Goal: Task Accomplishment & Management: Complete application form

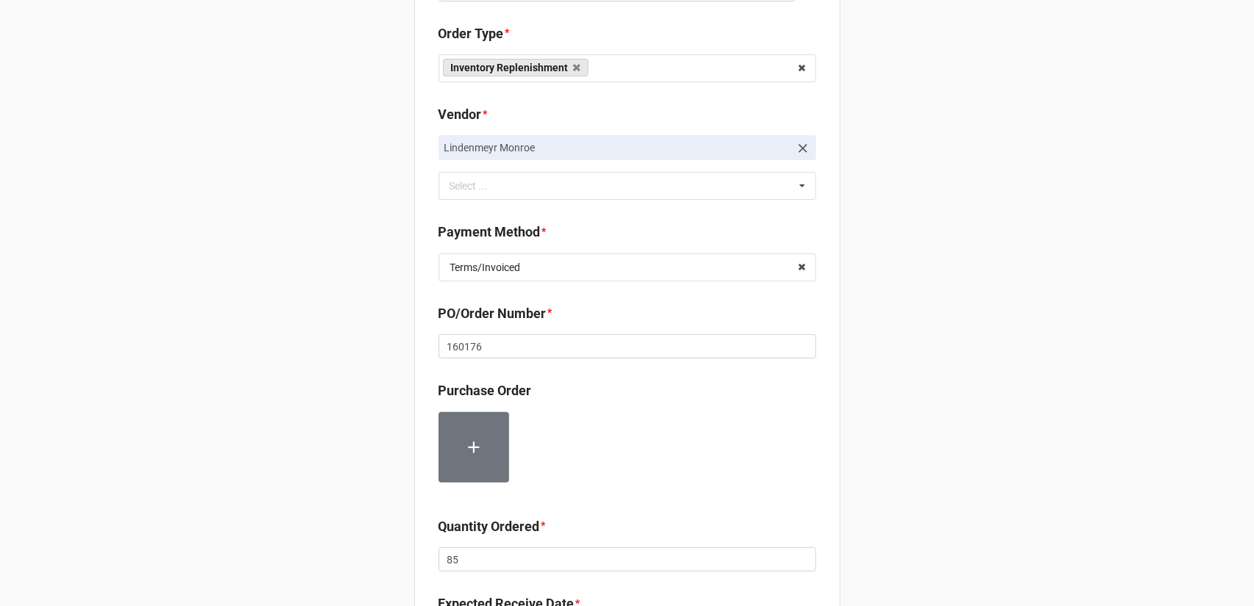
scroll to position [220, 0]
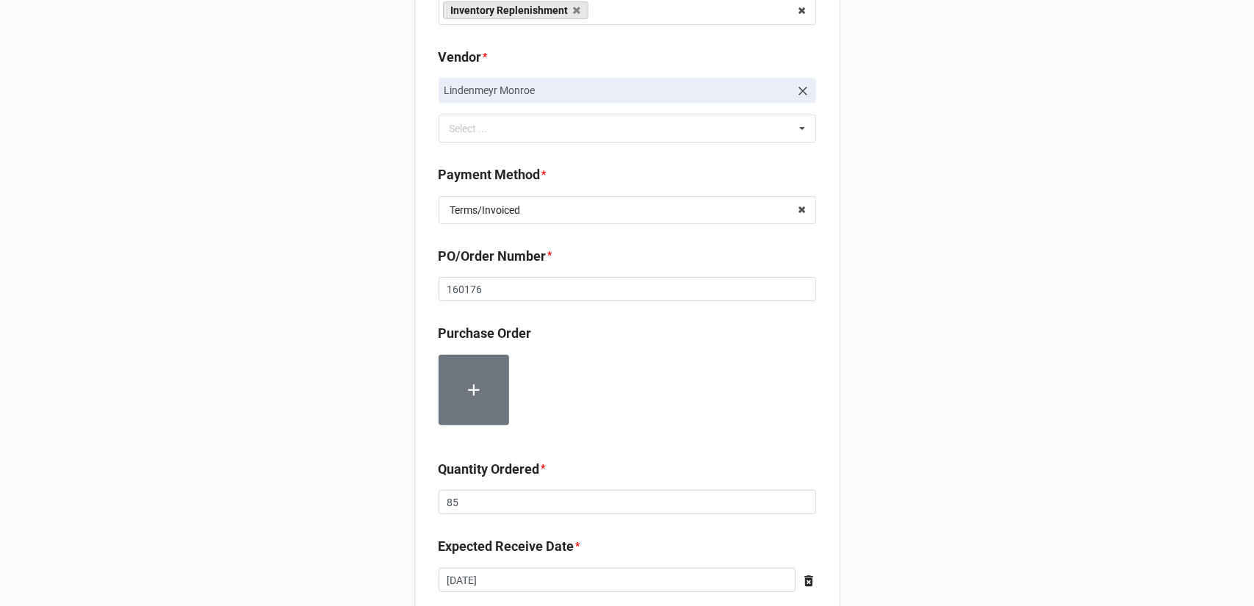
click at [1010, 276] on div "Record Order PO/Order Date * 8/6/2025 ‹ August 2025 › Su Mo Tu We Th Fr Sa 27 2…" at bounding box center [627, 362] width 1254 height 1165
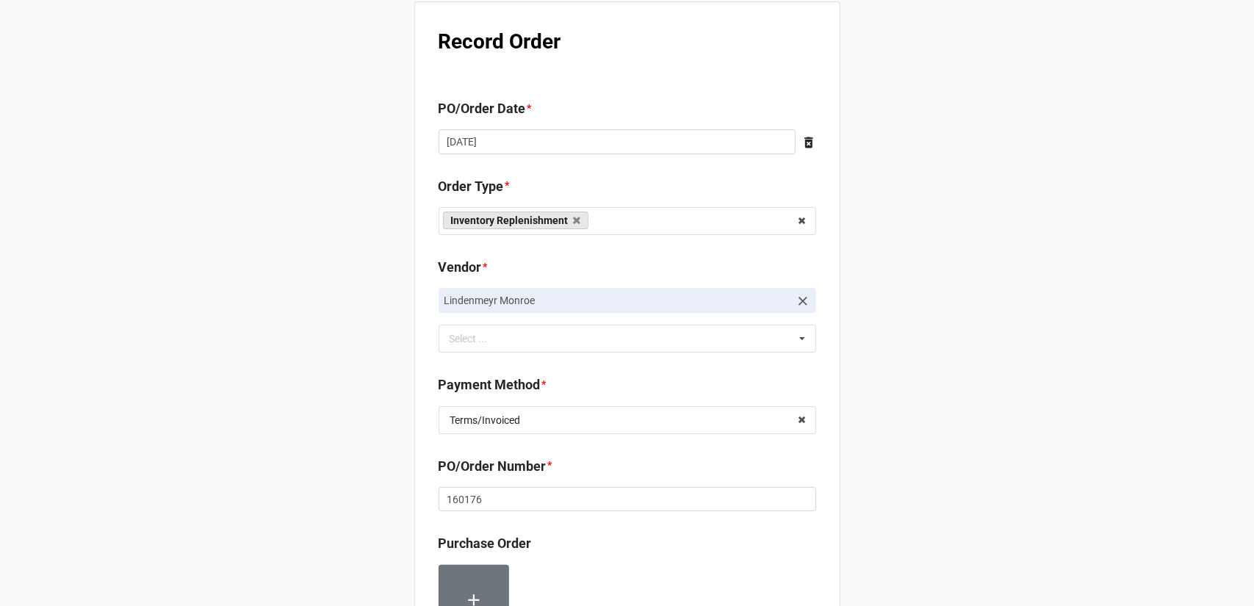
scroll to position [0, 0]
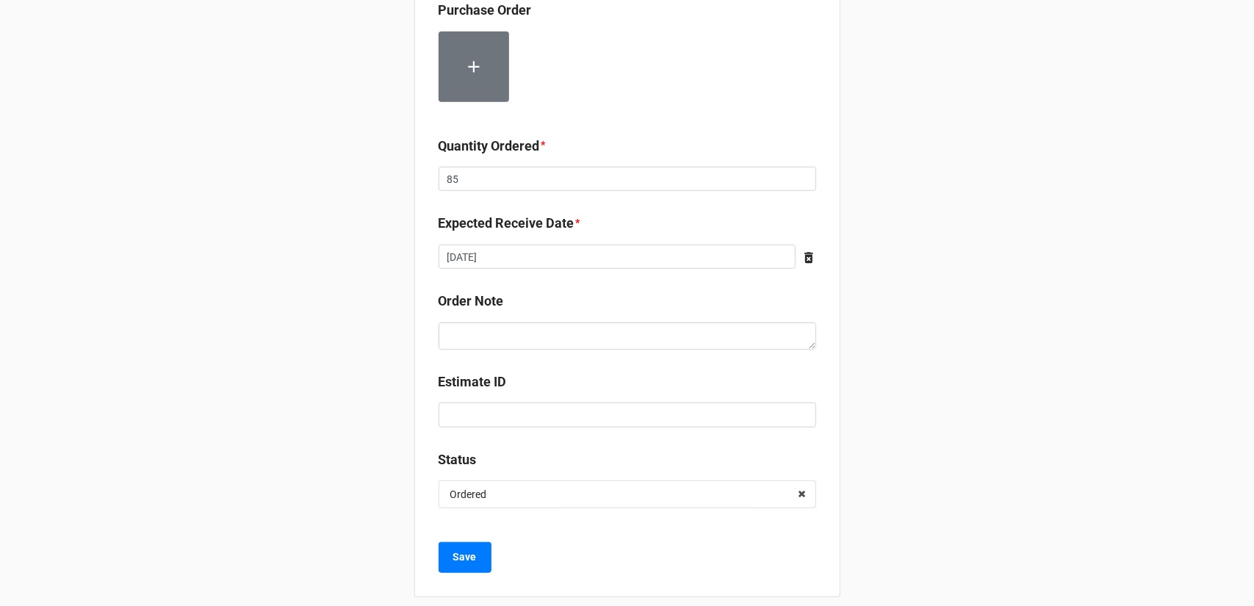
scroll to position [557, 0]
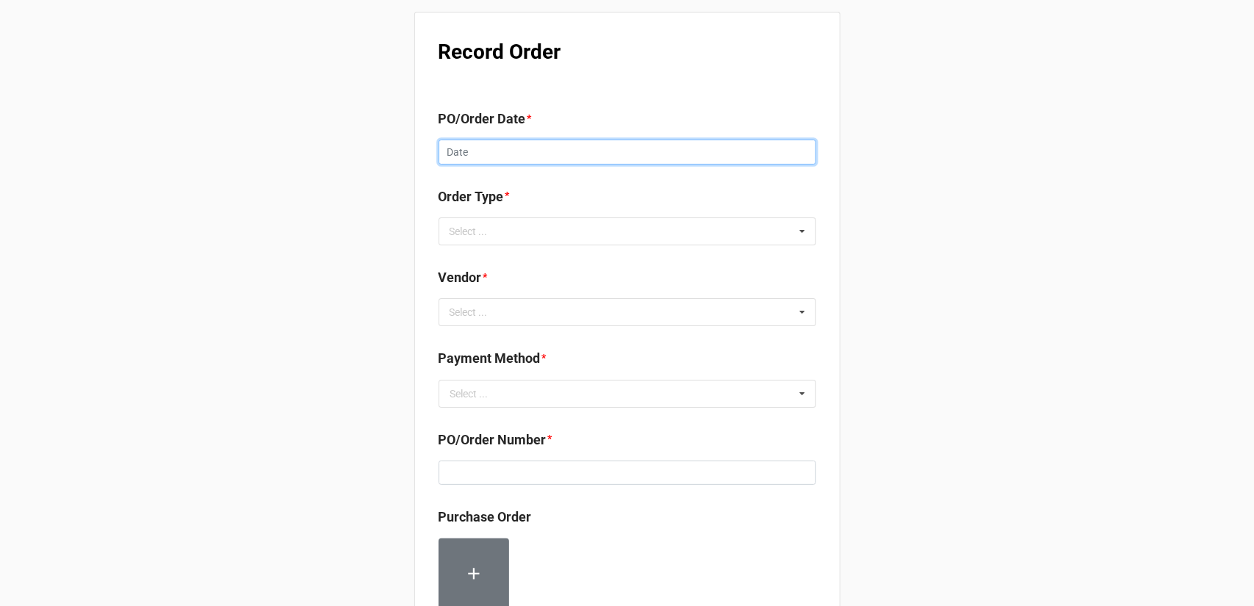
click at [504, 148] on input "text" at bounding box center [628, 152] width 378 height 25
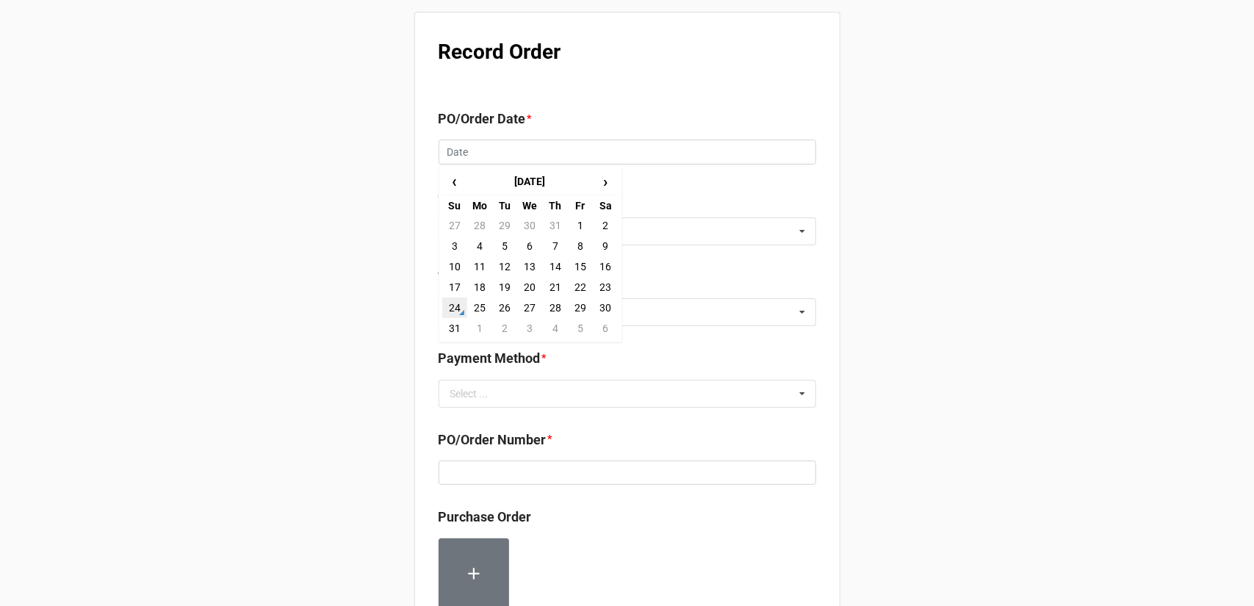
click at [456, 309] on td "24" at bounding box center [454, 308] width 25 height 21
type input "8/24/2025"
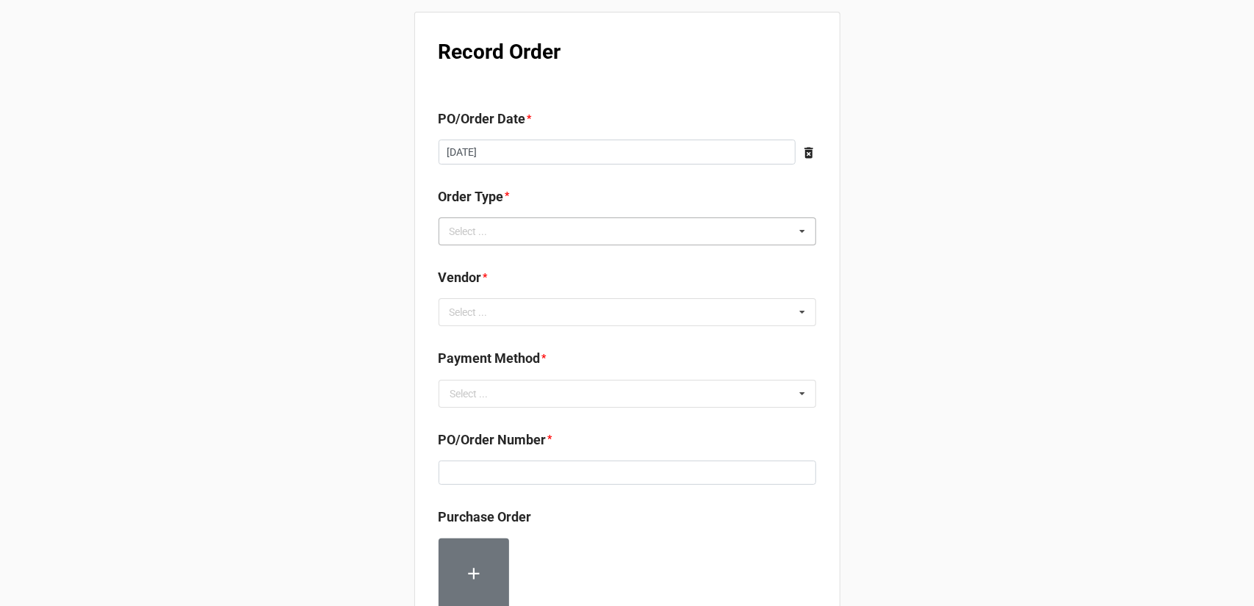
click at [504, 231] on div "Select ... Inventory Replenishment Item Requested Associated with a Specific Job" at bounding box center [628, 231] width 378 height 28
click at [512, 256] on span "Inventory Replenishment" at bounding box center [507, 259] width 113 height 12
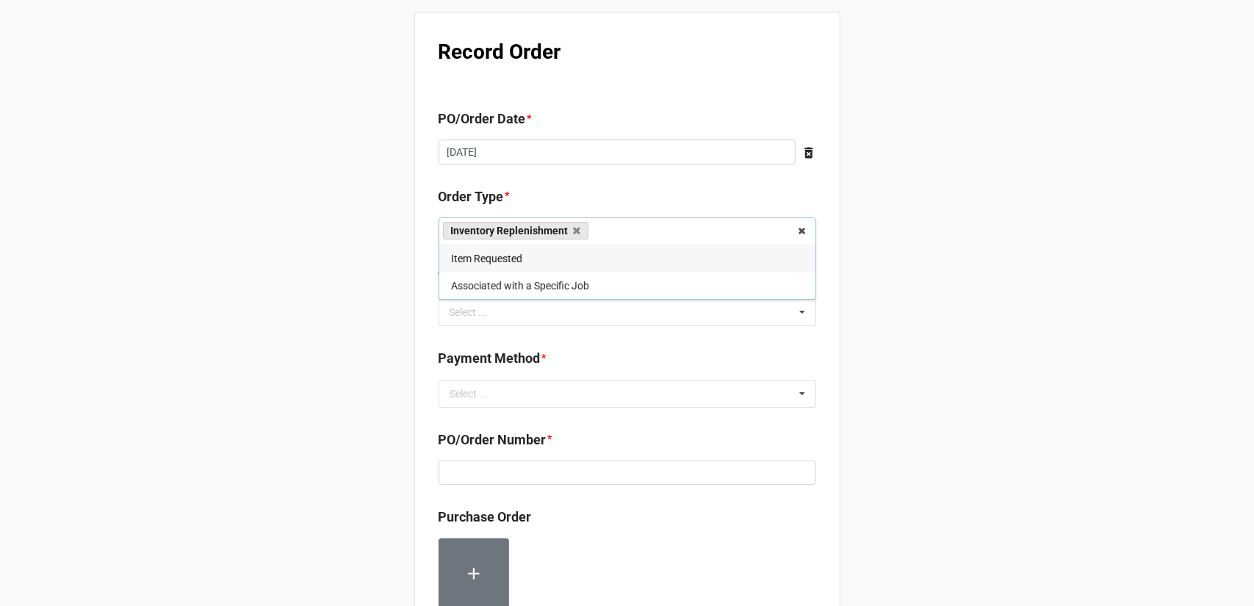
click at [845, 322] on div "Record Order PO/Order Date * 8/24/2025 ‹ August 2025 › Su Mo Tu We Th Fr Sa 27 …" at bounding box center [627, 564] width 1254 height 1128
click at [625, 318] on div "Select ... No results found." at bounding box center [628, 312] width 378 height 28
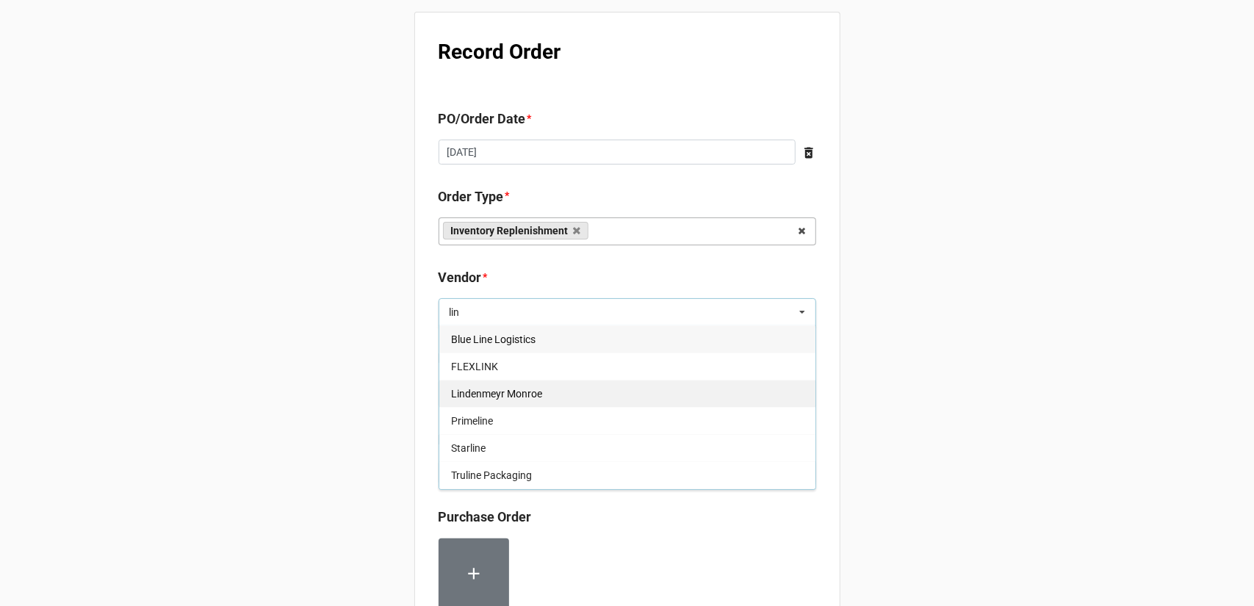
type input "lin"
click at [551, 395] on div "Lindenmeyr Monroe" at bounding box center [627, 393] width 376 height 27
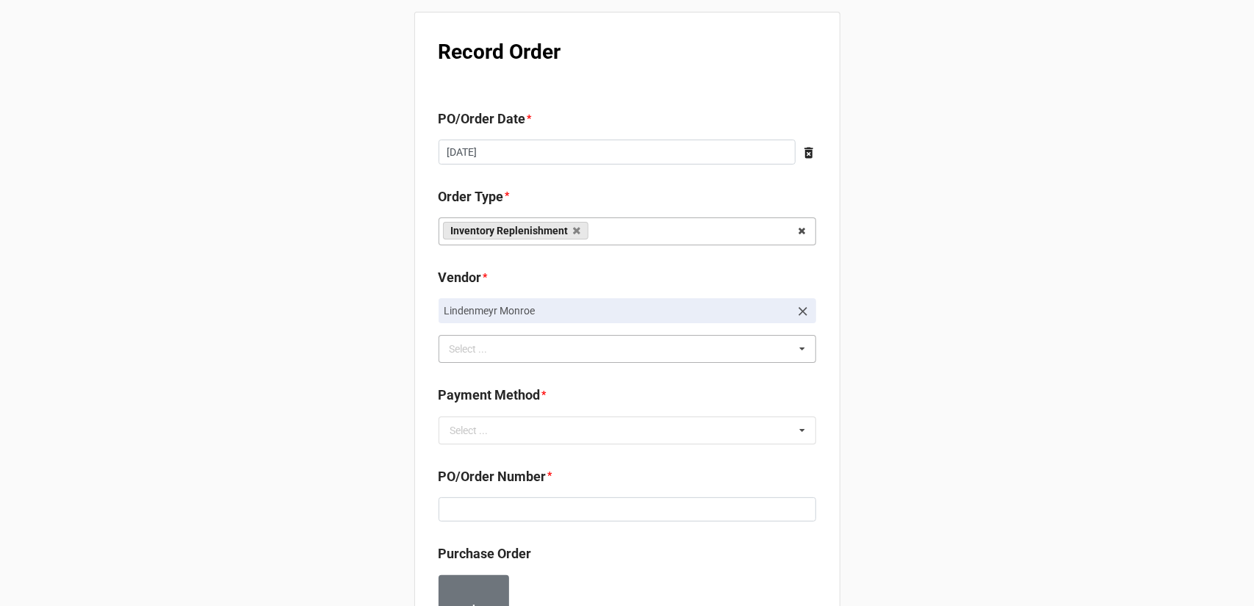
click at [960, 349] on div "Record Order PO/Order Date * 8/24/2025 ‹ August 2025 › Su Mo Tu We Th Fr Sa 27 …" at bounding box center [627, 582] width 1254 height 1165
click at [542, 425] on input "text" at bounding box center [628, 430] width 376 height 26
click at [533, 458] on div "Terms/Invoiced" at bounding box center [627, 457] width 376 height 27
click at [892, 422] on div "Record Order PO/Order Date * 8/24/2025 ‹ August 2025 › Su Mo Tu We Th Fr Sa 27 …" at bounding box center [627, 582] width 1254 height 1165
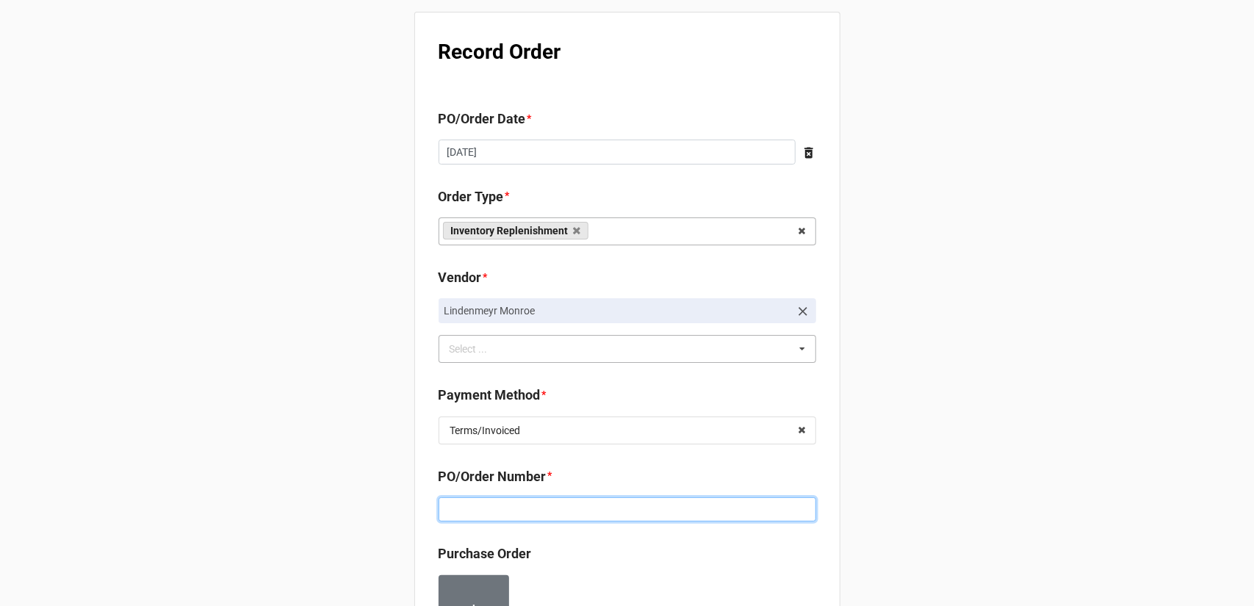
click at [574, 511] on input at bounding box center [628, 509] width 378 height 25
paste input "160180"
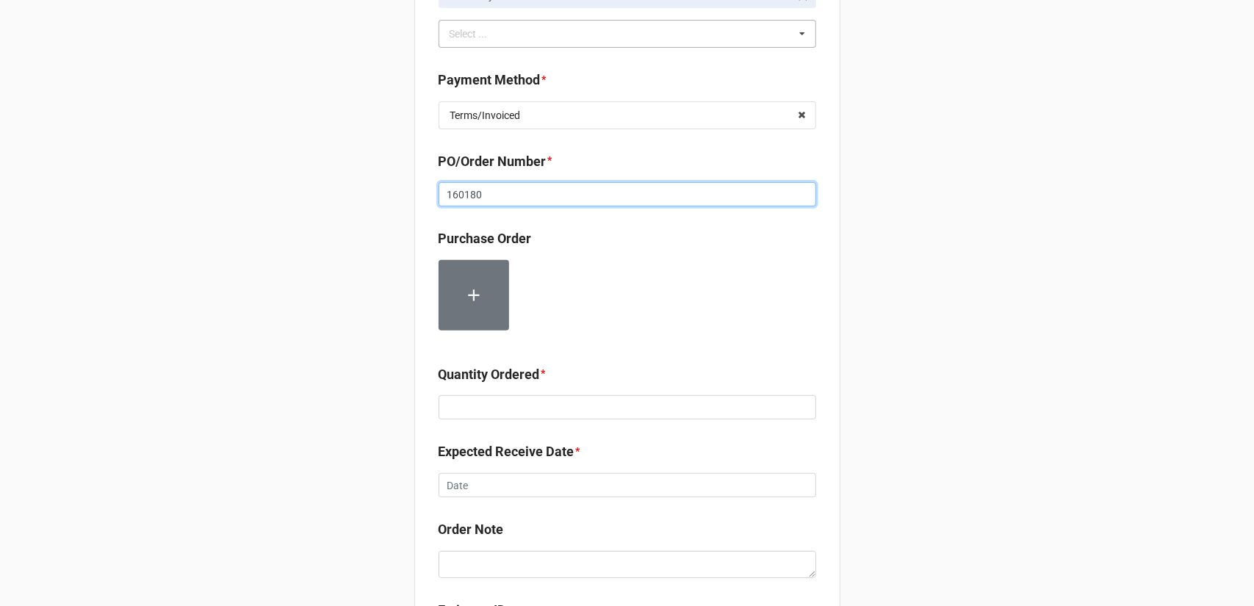
scroll to position [367, 0]
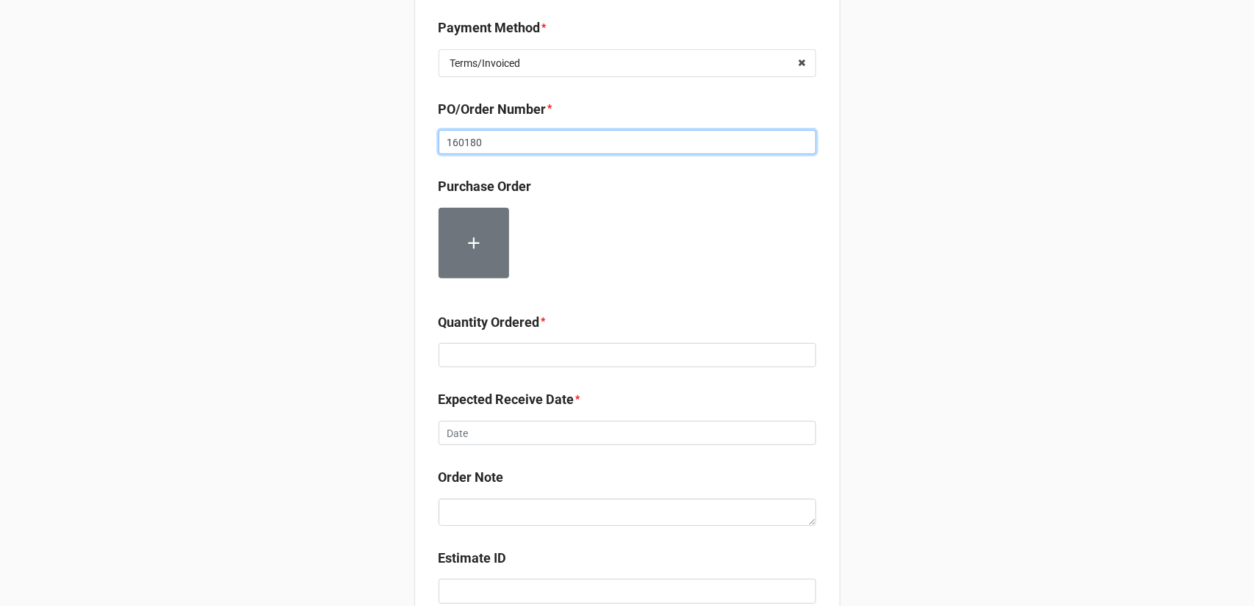
type input "160180"
click at [481, 359] on input at bounding box center [628, 355] width 378 height 25
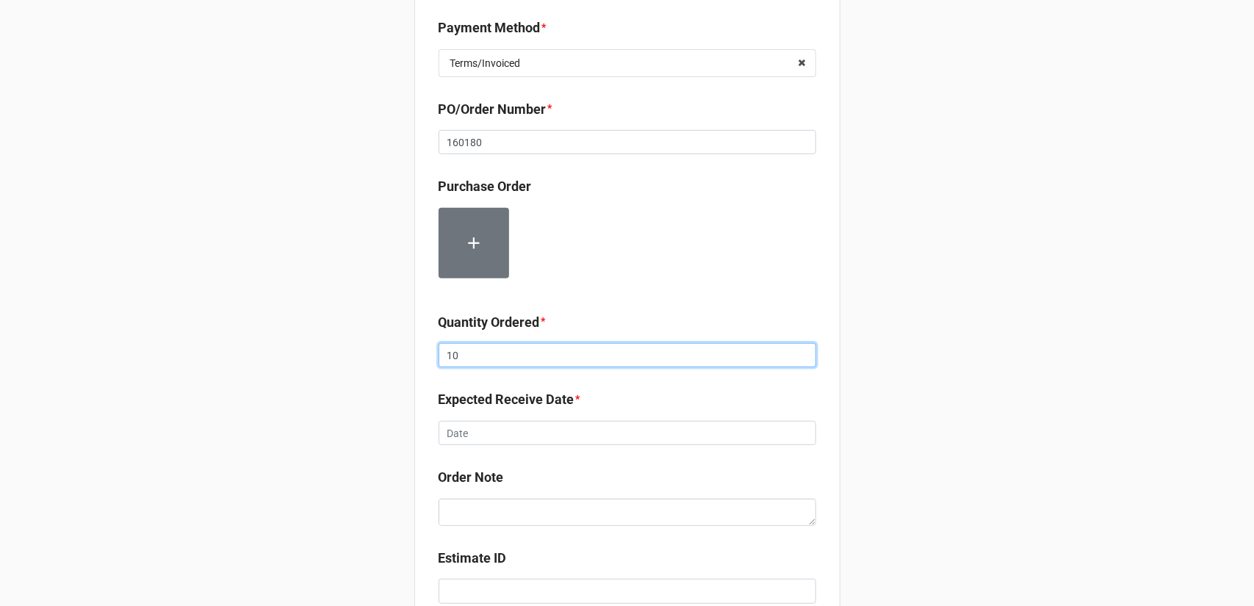
type input "10"
click at [508, 431] on input "text" at bounding box center [628, 433] width 378 height 25
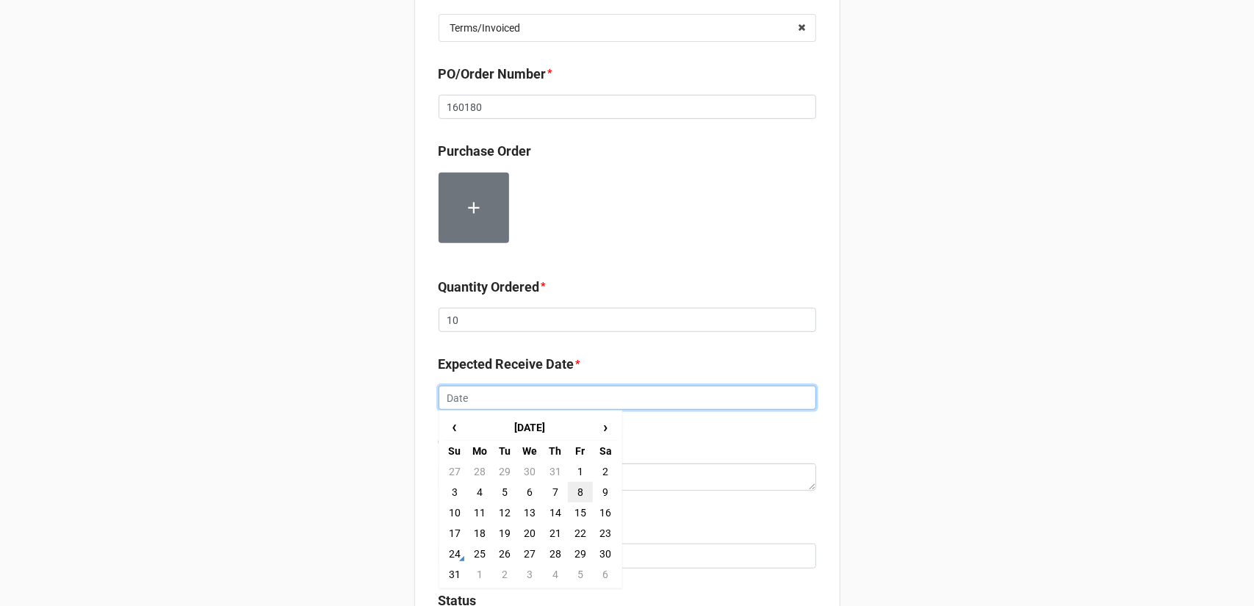
scroll to position [441, 0]
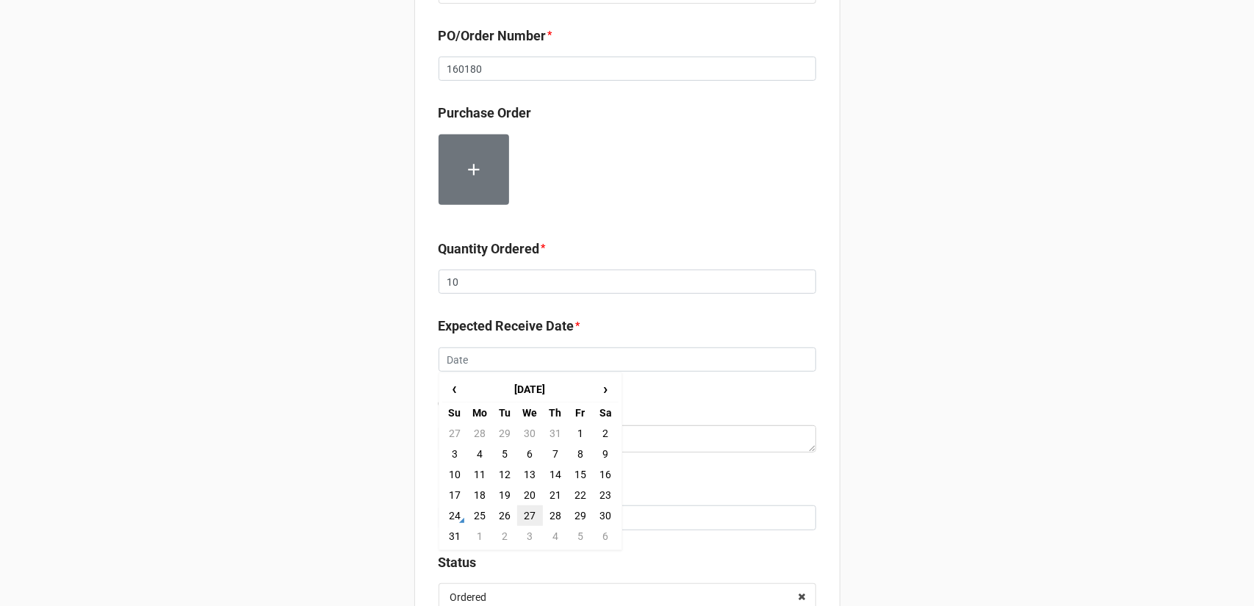
click at [519, 513] on td "27" at bounding box center [529, 516] width 25 height 21
type input "[DATE]"
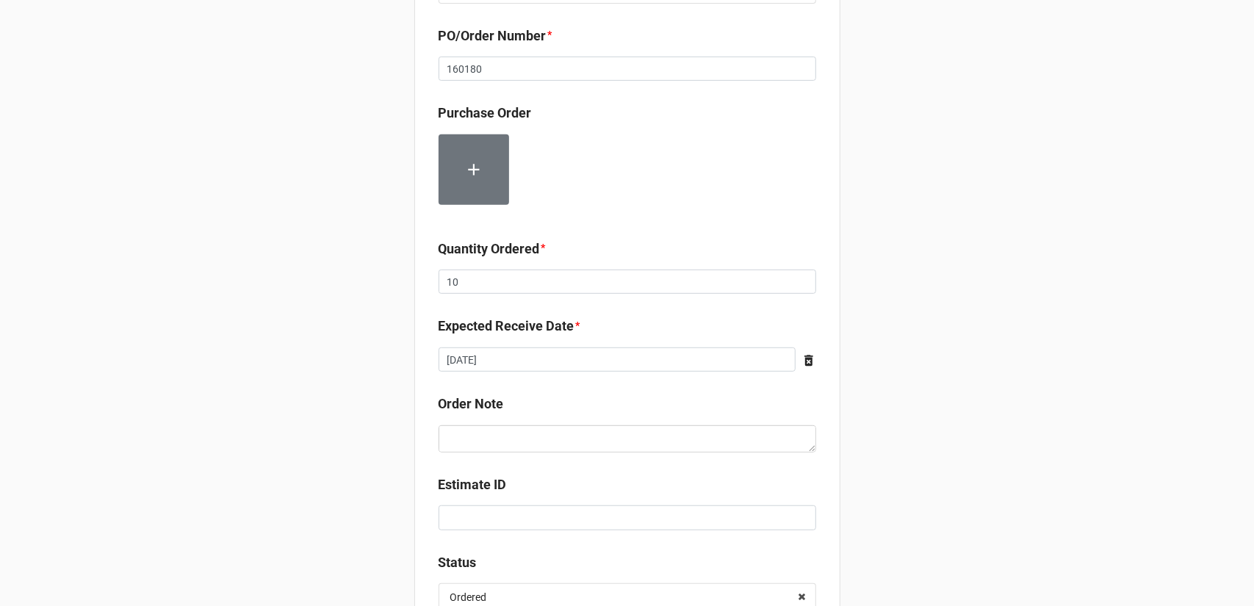
click at [877, 411] on div "Record Order PO/Order Date * 8/24/2025 ‹ August 2025 › Su Mo Tu We Th Fr Sa 27 …" at bounding box center [627, 141] width 1254 height 1165
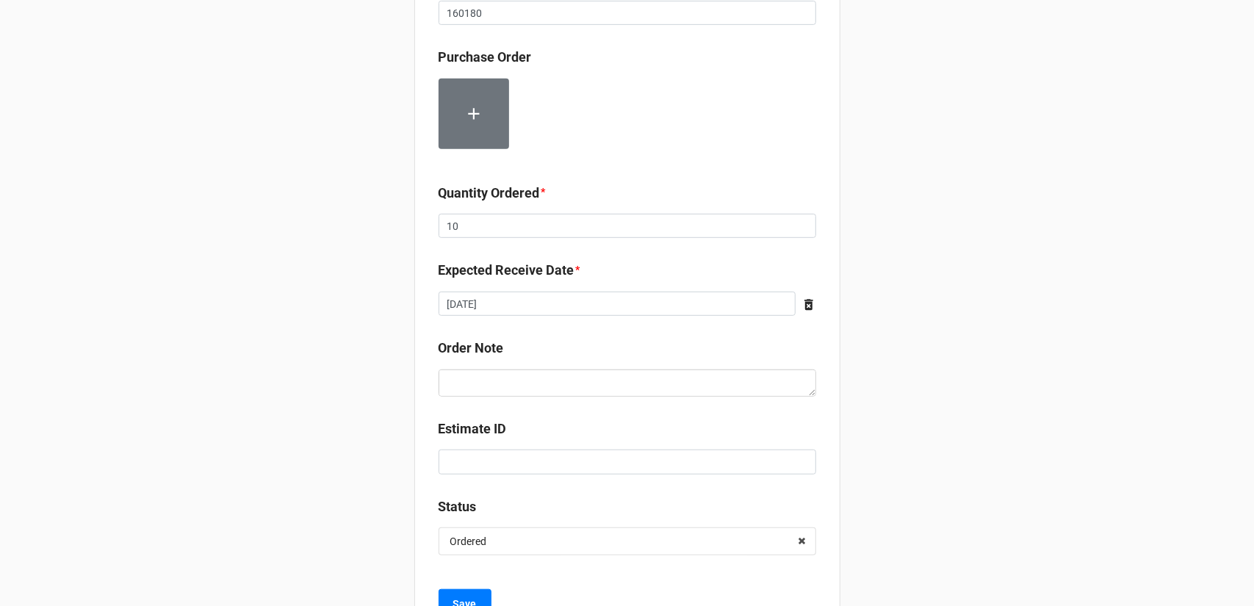
scroll to position [557, 0]
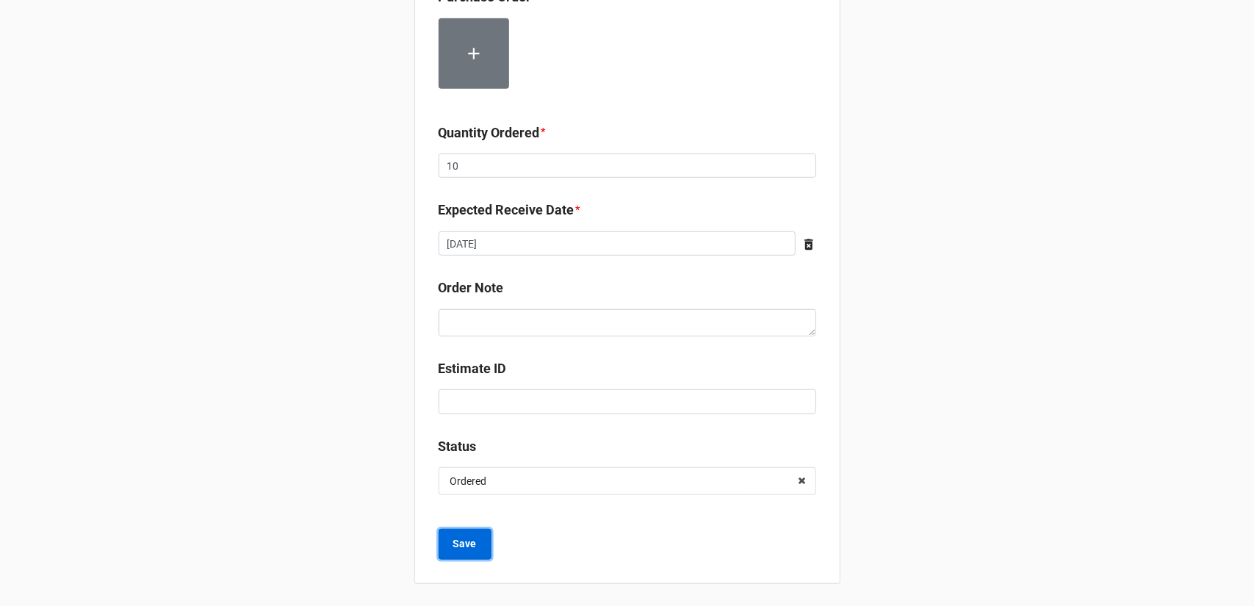
click at [461, 549] on b "Save" at bounding box center [465, 543] width 24 height 15
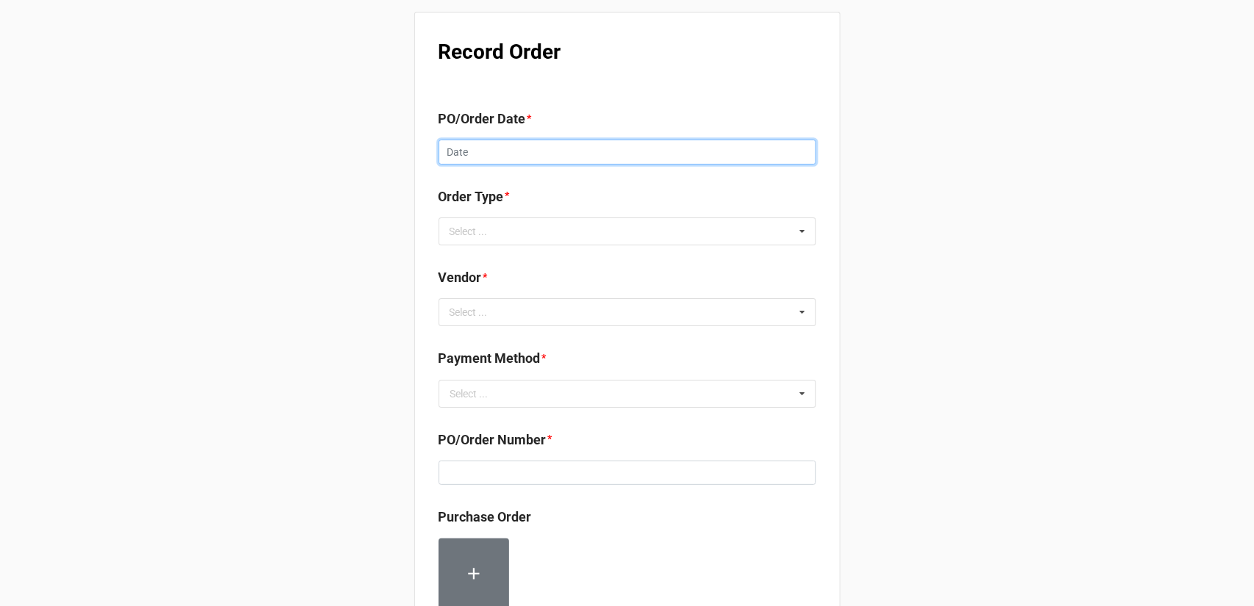
click at [536, 140] on input "text" at bounding box center [628, 152] width 378 height 25
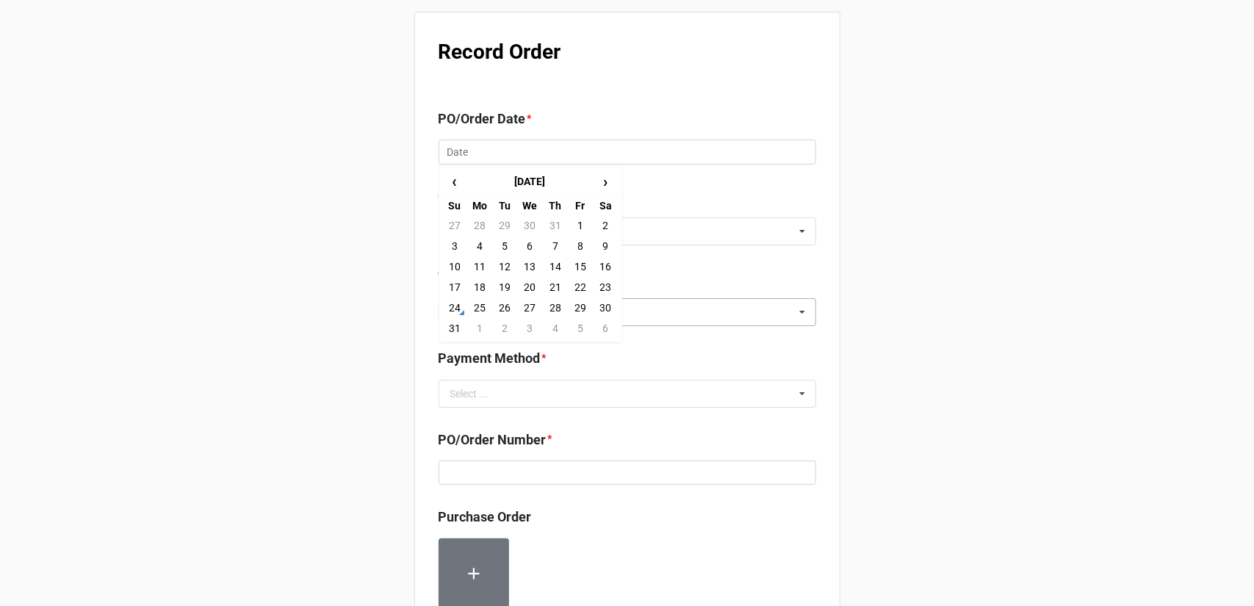
click at [445, 311] on td "24" at bounding box center [454, 308] width 25 height 21
type input "[DATE]"
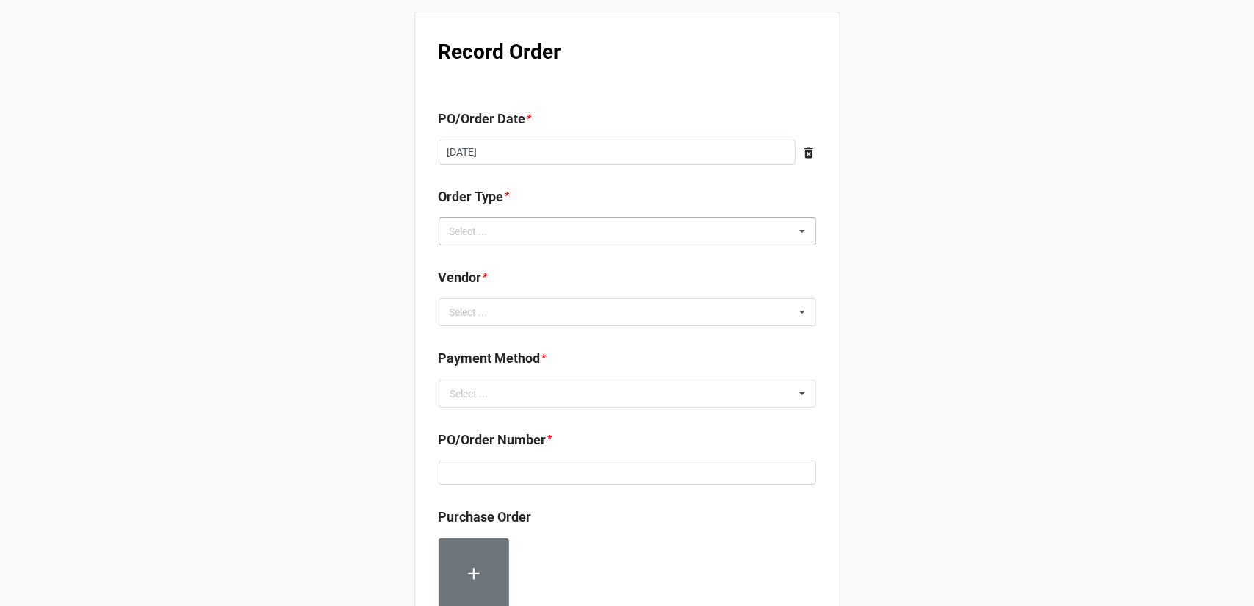
click at [531, 226] on div "Select ... Inventory Replenishment Item Requested Associated with a Specific Job" at bounding box center [628, 231] width 378 height 28
click at [519, 259] on span "Inventory Replenishment" at bounding box center [507, 259] width 113 height 12
click at [857, 334] on div "Record Order PO/Order Date * [DATE] ‹ [DATE] › Su Mo Tu We Th Fr Sa 27 28 29 30…" at bounding box center [627, 564] width 1254 height 1128
click at [693, 311] on div "Select ... No results found." at bounding box center [628, 312] width 378 height 28
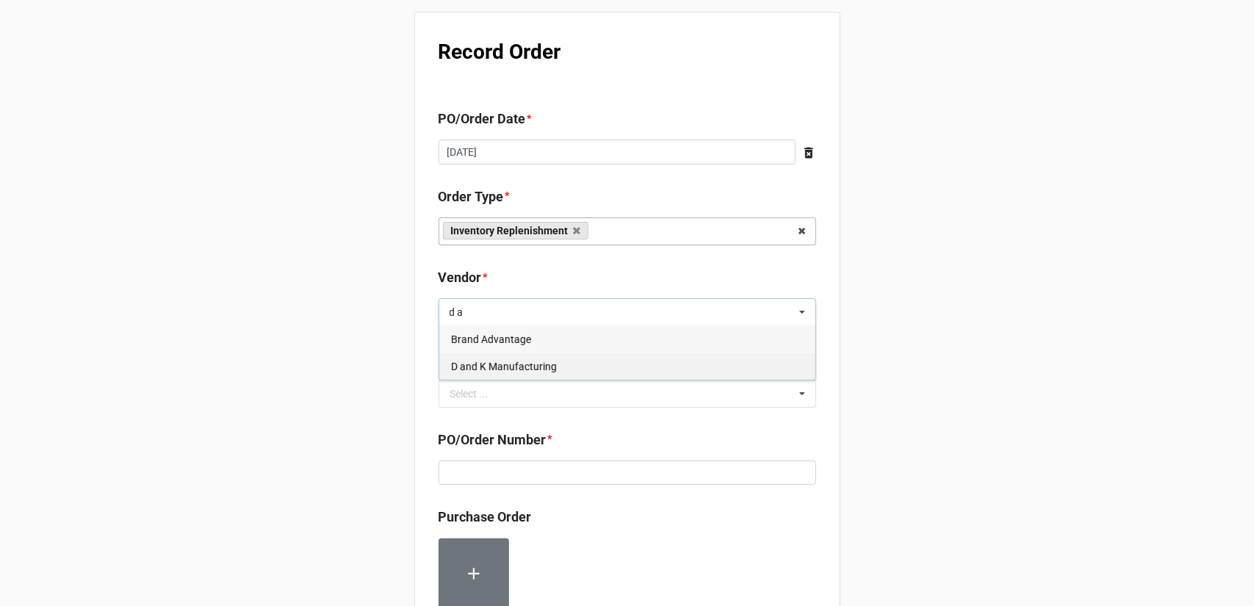
type input "d a"
click at [569, 367] on div "D and K Manufacturing" at bounding box center [627, 366] width 376 height 27
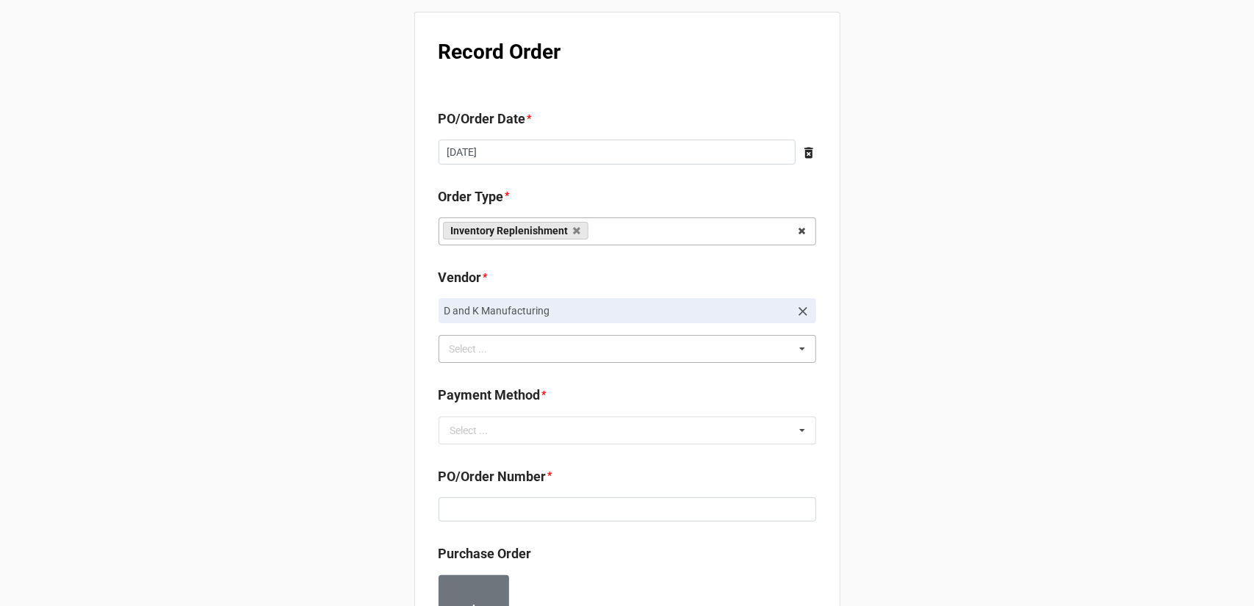
click at [924, 334] on div "Record Order PO/Order Date * 8/24/2025 ‹ August 2025 › Su Mo Tu We Th Fr Sa 27 …" at bounding box center [627, 582] width 1254 height 1165
click at [590, 440] on input "text" at bounding box center [628, 430] width 376 height 26
click at [545, 462] on div "Terms/Invoiced" at bounding box center [627, 457] width 376 height 27
click at [899, 437] on div "Record Order PO/Order Date * 8/24/2025 ‹ August 2025 › Su Mo Tu We Th Fr Sa 27 …" at bounding box center [627, 582] width 1254 height 1165
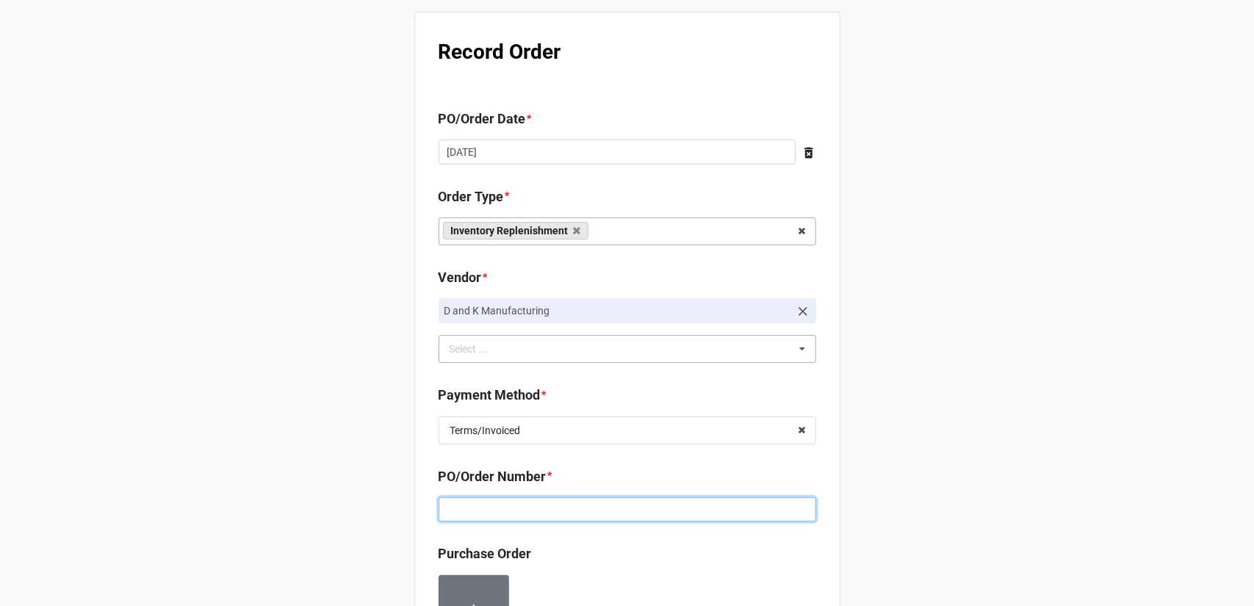
click at [634, 504] on input at bounding box center [628, 509] width 378 height 25
paste input "160181"
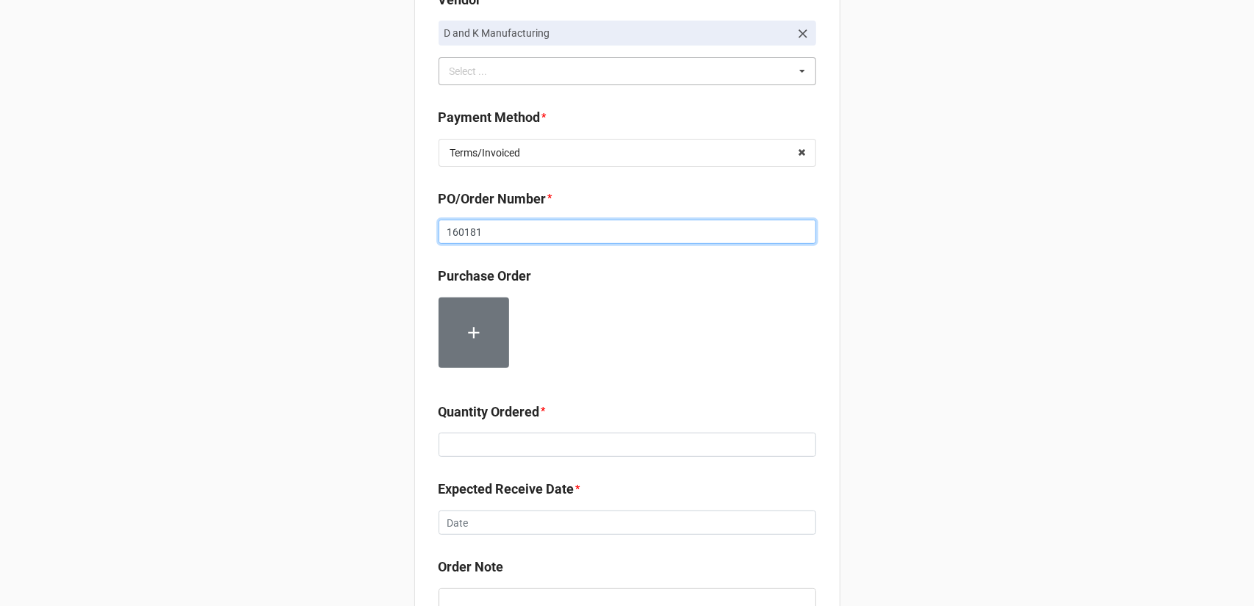
scroll to position [294, 0]
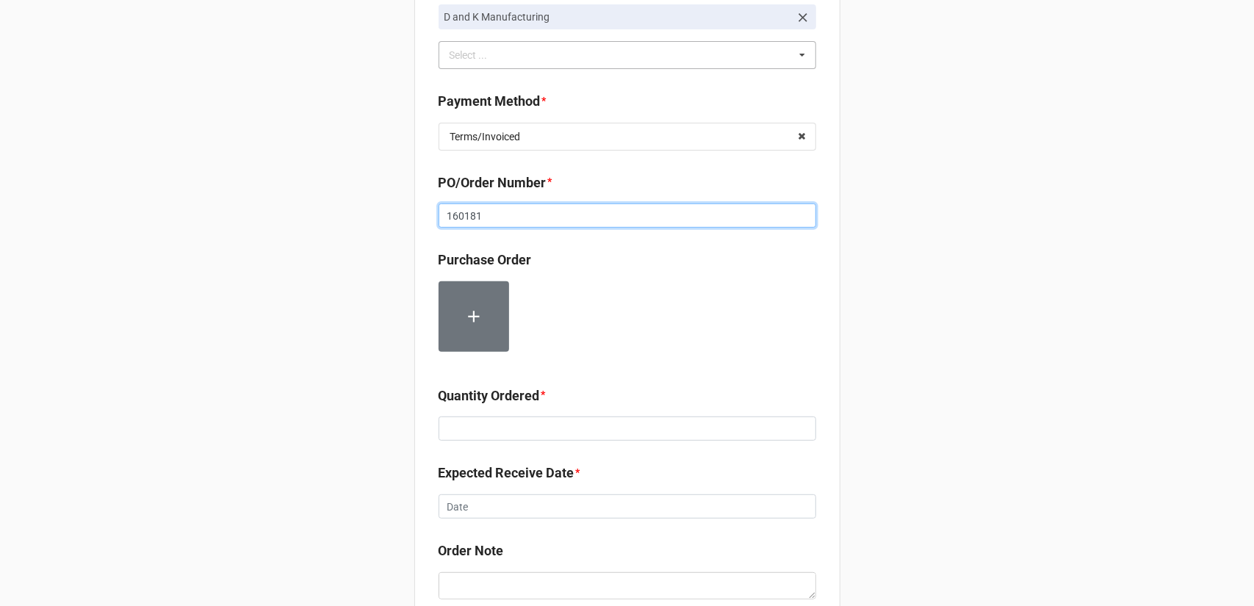
type input "160181"
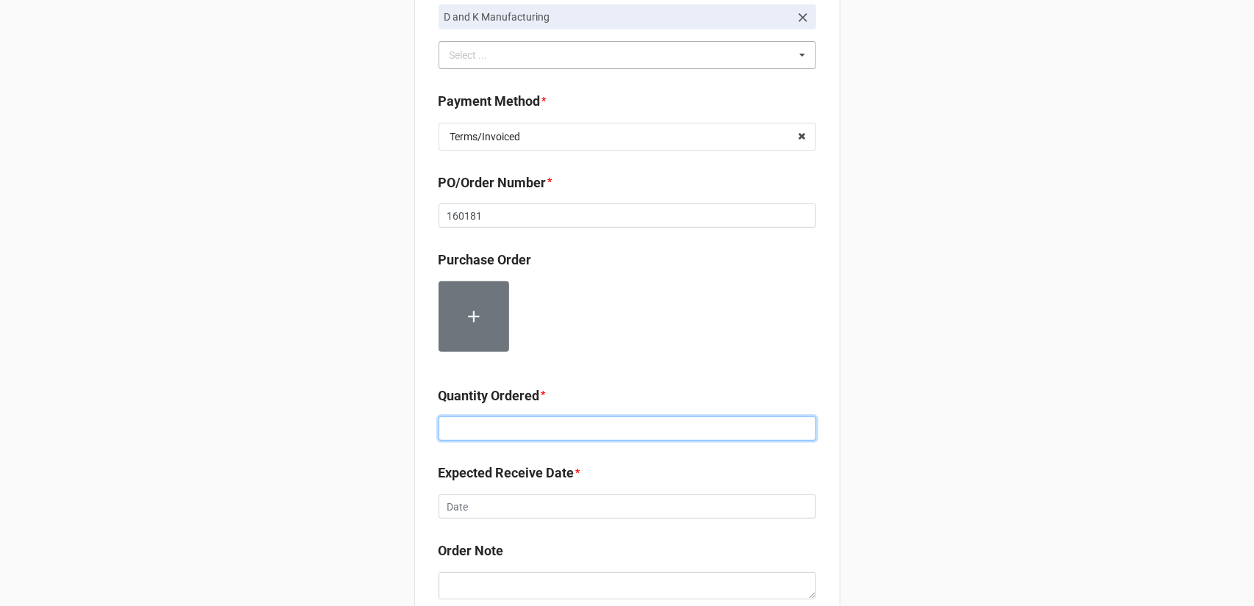
click at [548, 434] on input at bounding box center [628, 429] width 378 height 25
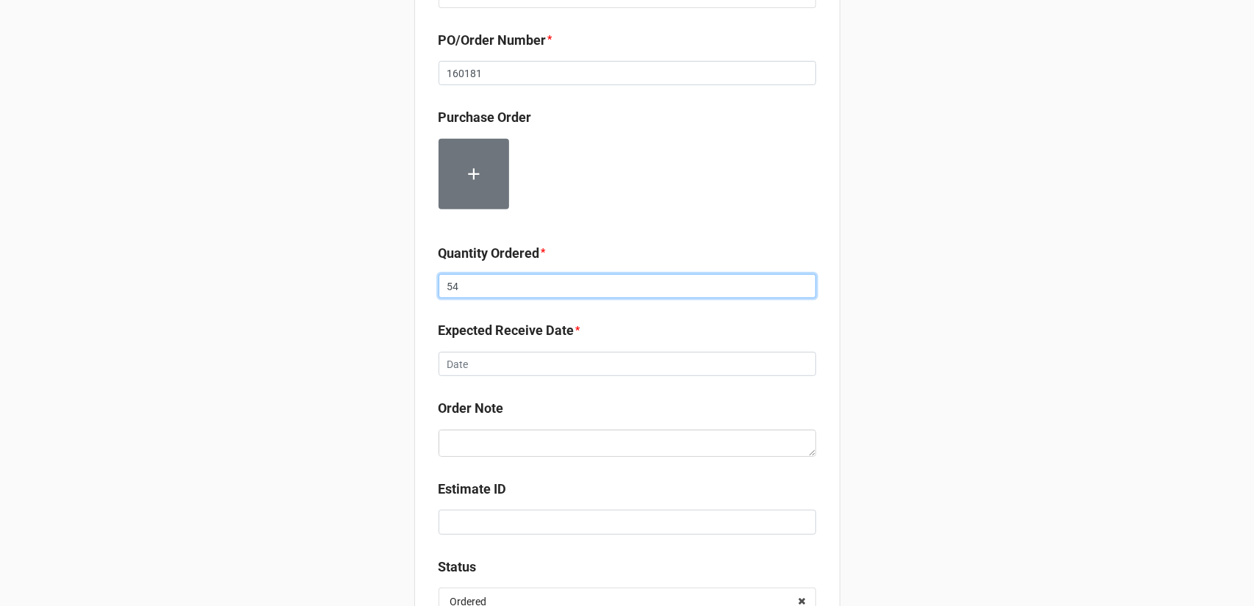
scroll to position [441, 0]
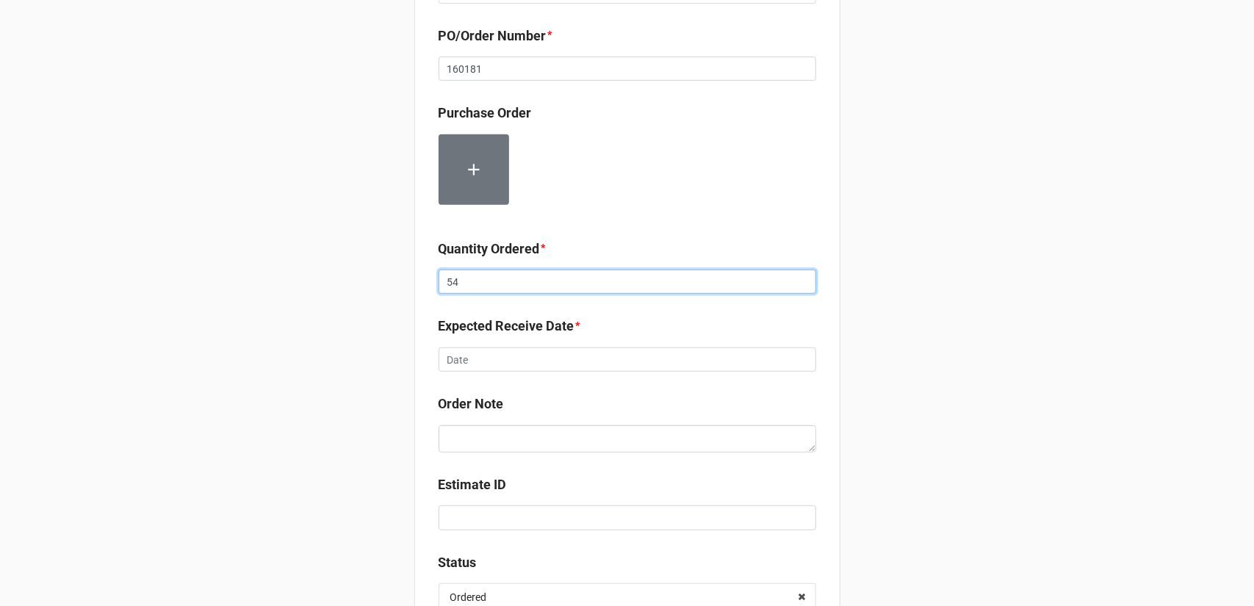
type input "54"
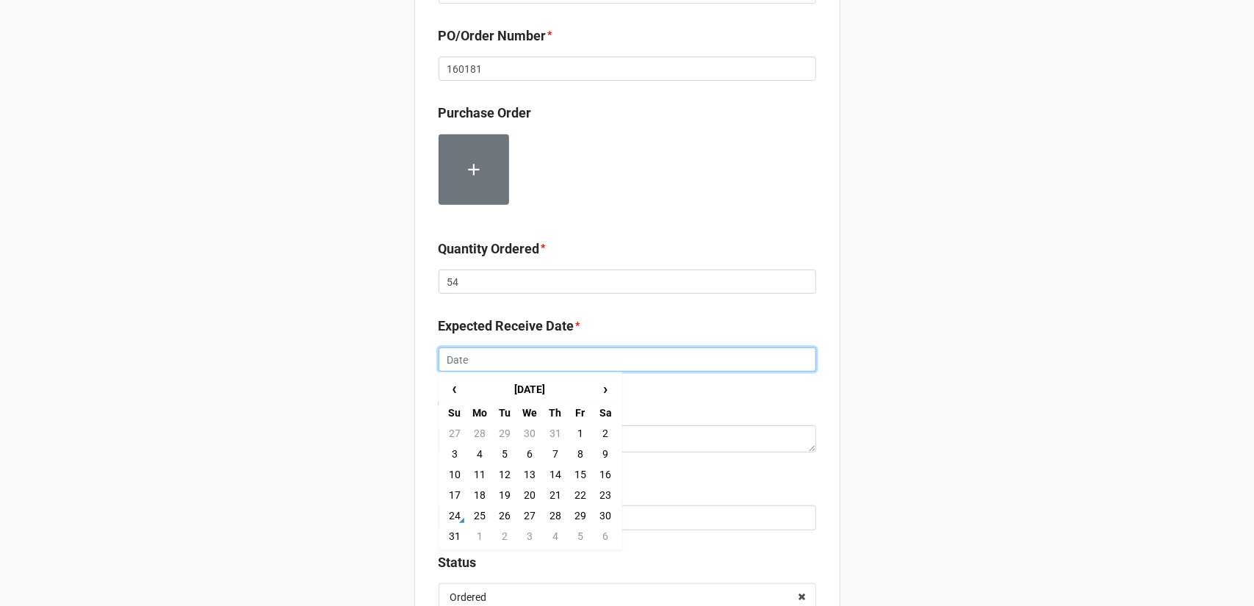
click at [597, 360] on input "text" at bounding box center [628, 360] width 378 height 25
click at [529, 534] on td "3" at bounding box center [529, 536] width 25 height 21
type input "9/3/2025"
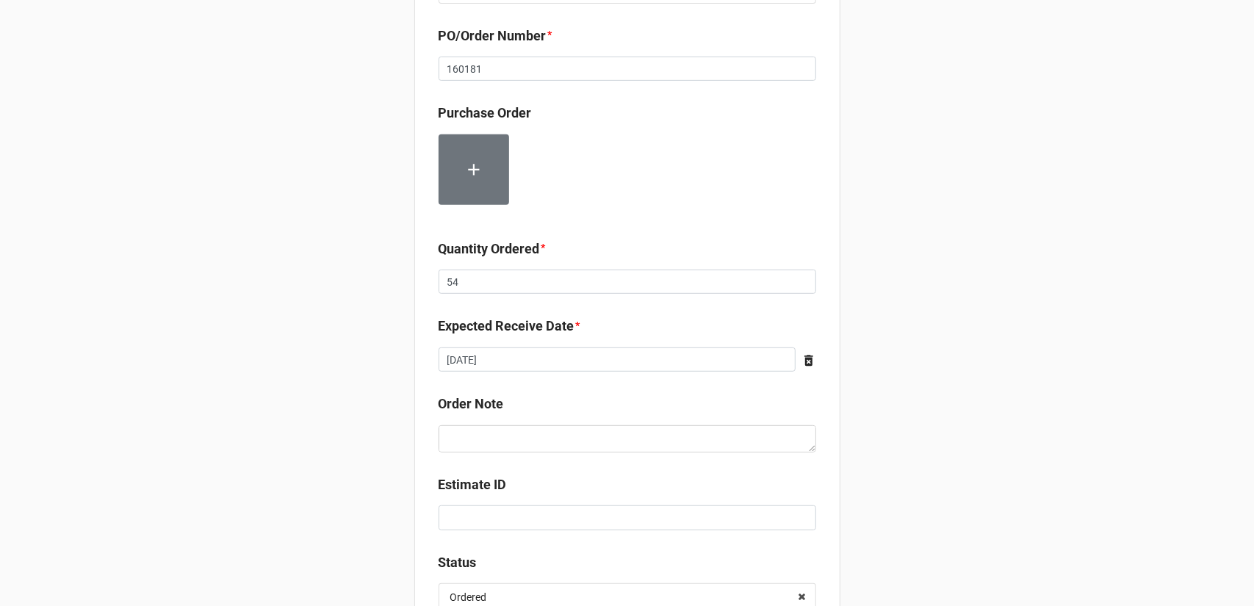
click at [904, 431] on div "Record Order PO/Order Date * 8/24/2025 ‹ August 2025 › Su Mo Tu We Th Fr Sa 27 …" at bounding box center [627, 141] width 1254 height 1165
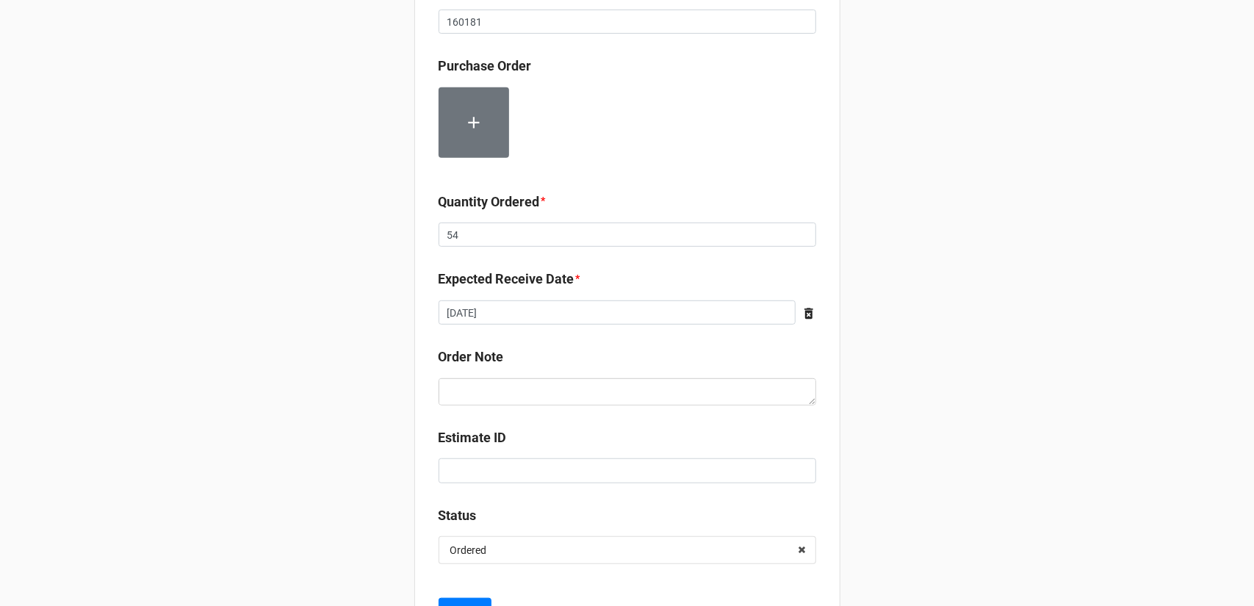
scroll to position [557, 0]
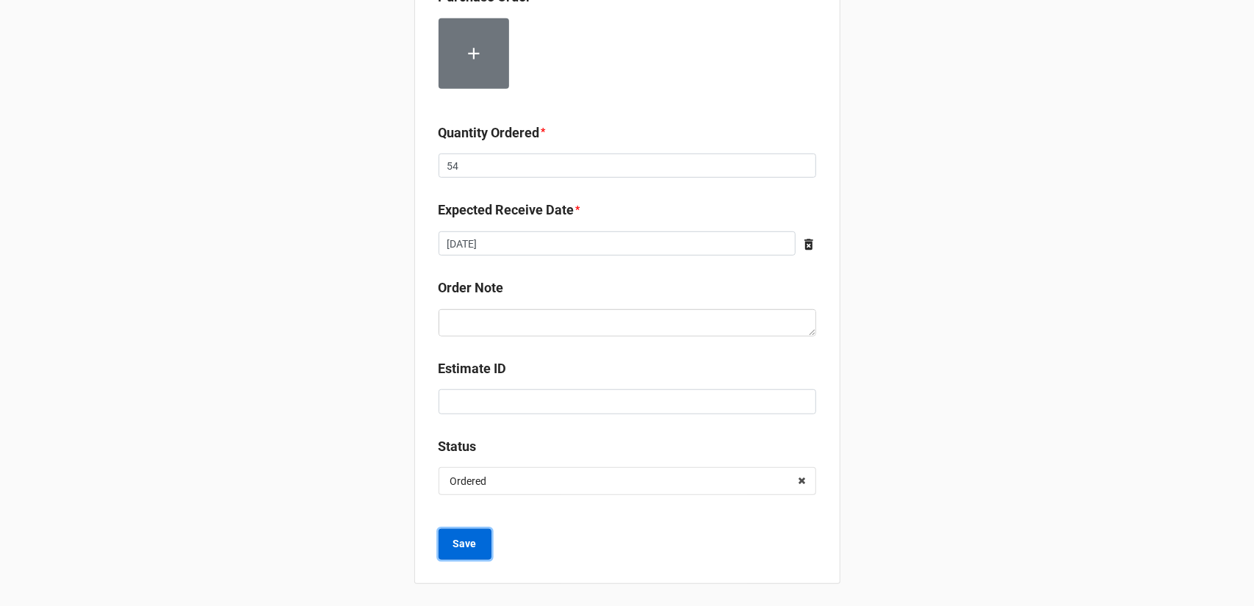
click at [470, 537] on b "Save" at bounding box center [465, 543] width 24 height 15
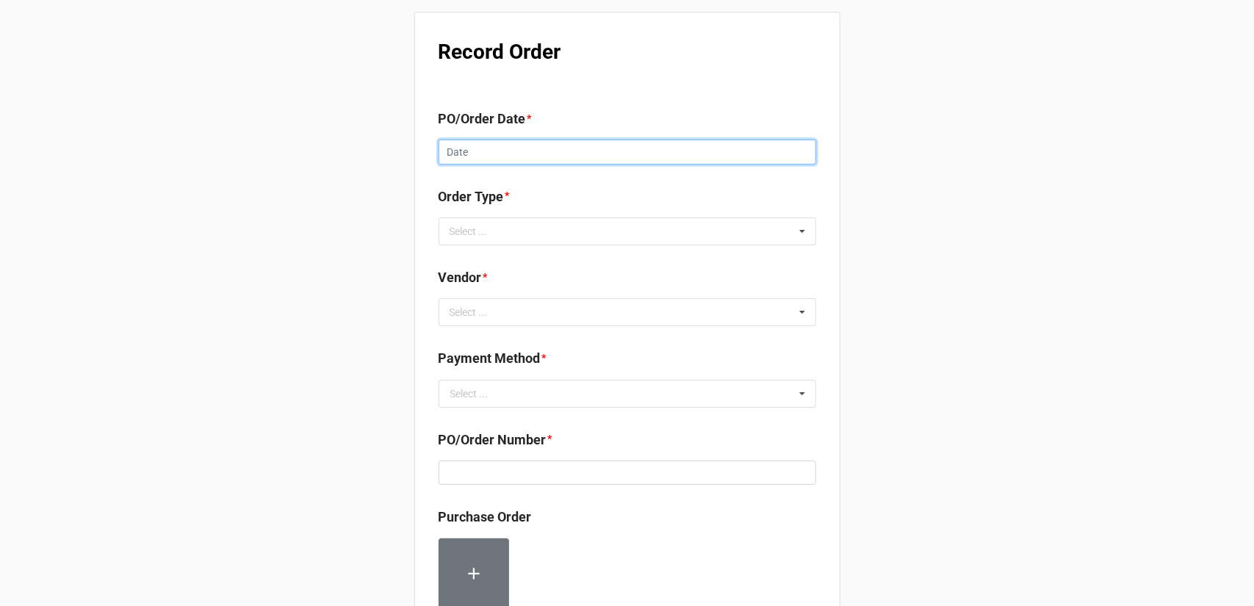
click at [508, 148] on input "text" at bounding box center [628, 152] width 378 height 25
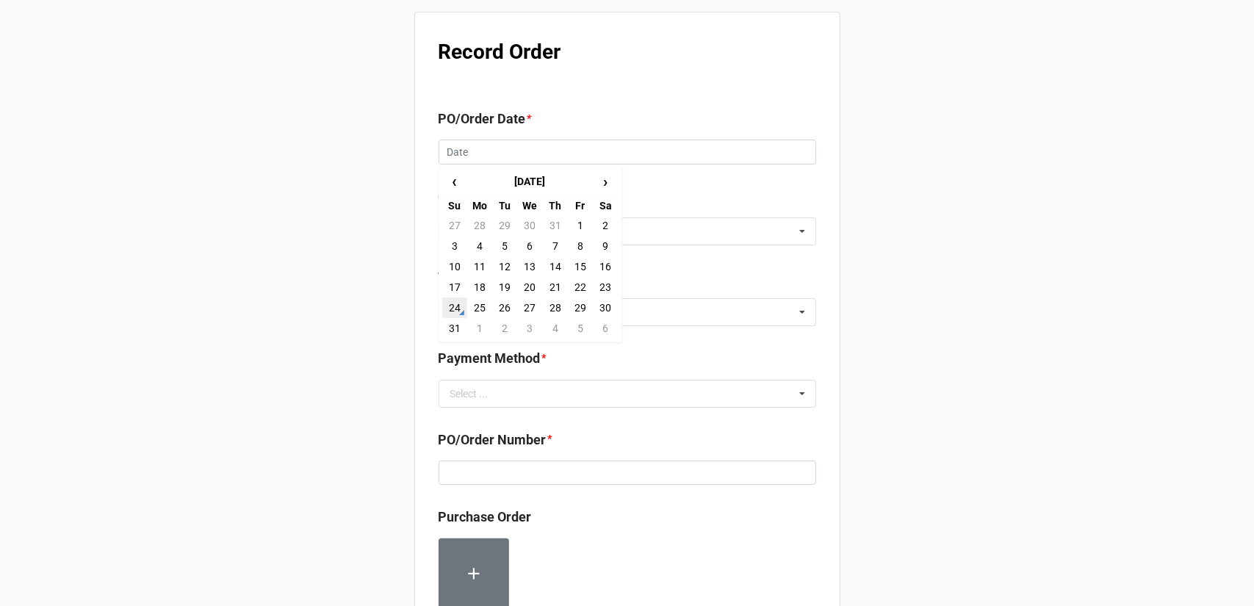
click at [453, 311] on td "24" at bounding box center [454, 308] width 25 height 21
type input "[DATE]"
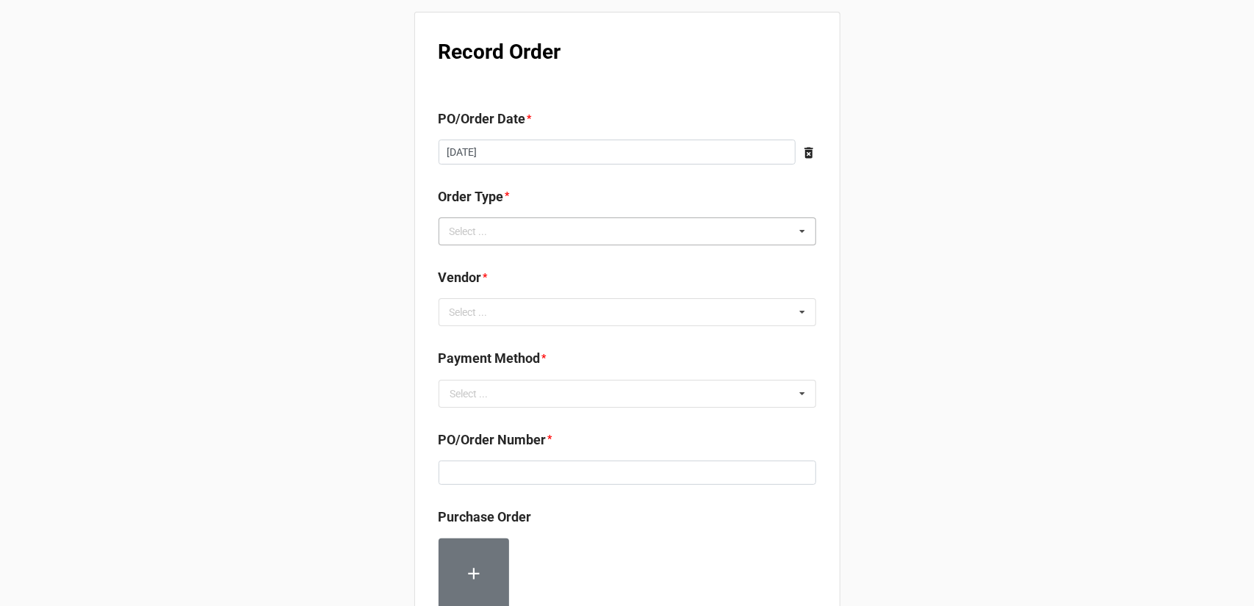
click at [547, 229] on div "Select ... Inventory Replenishment Item Requested Associated with a Specific Job" at bounding box center [628, 231] width 378 height 28
click at [532, 267] on div "Inventory Replenishment" at bounding box center [627, 258] width 376 height 27
click at [838, 342] on div "Record Order PO/Order Date * [DATE] ‹ [DATE] › Su Mo Tu We Th Fr Sa 27 28 29 30…" at bounding box center [627, 564] width 1254 height 1128
click at [642, 327] on div "Vendor * Select ... No results found." at bounding box center [628, 301] width 378 height 69
click at [641, 309] on div "Select ... No results found." at bounding box center [628, 312] width 378 height 28
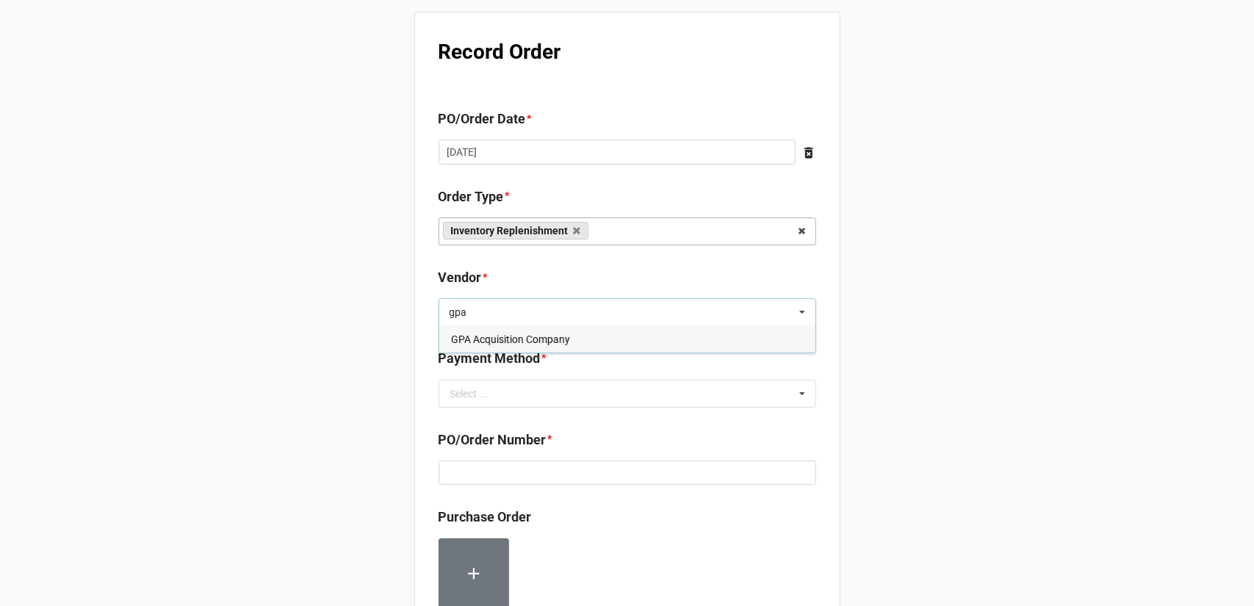
type input "gpa"
click at [586, 342] on div "GPA Acquisition Company" at bounding box center [627, 339] width 376 height 27
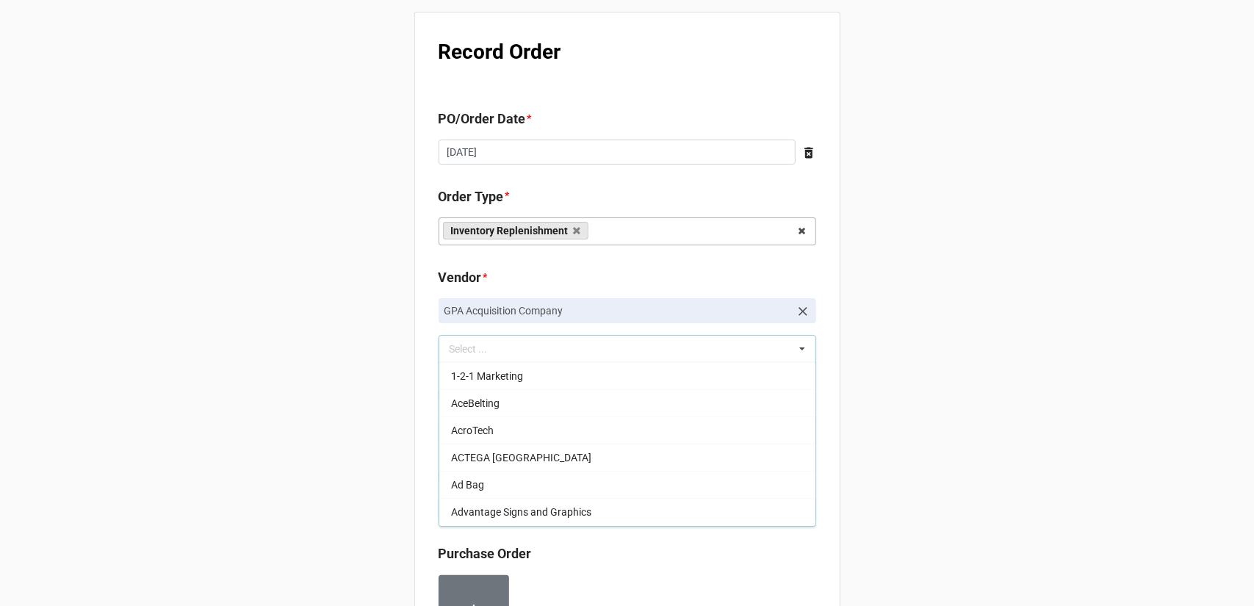
click at [969, 312] on div "Record Order PO/Order Date * [DATE] ‹ [DATE] › Su Mo Tu We Th Fr Sa 27 28 29 30…" at bounding box center [627, 582] width 1254 height 1165
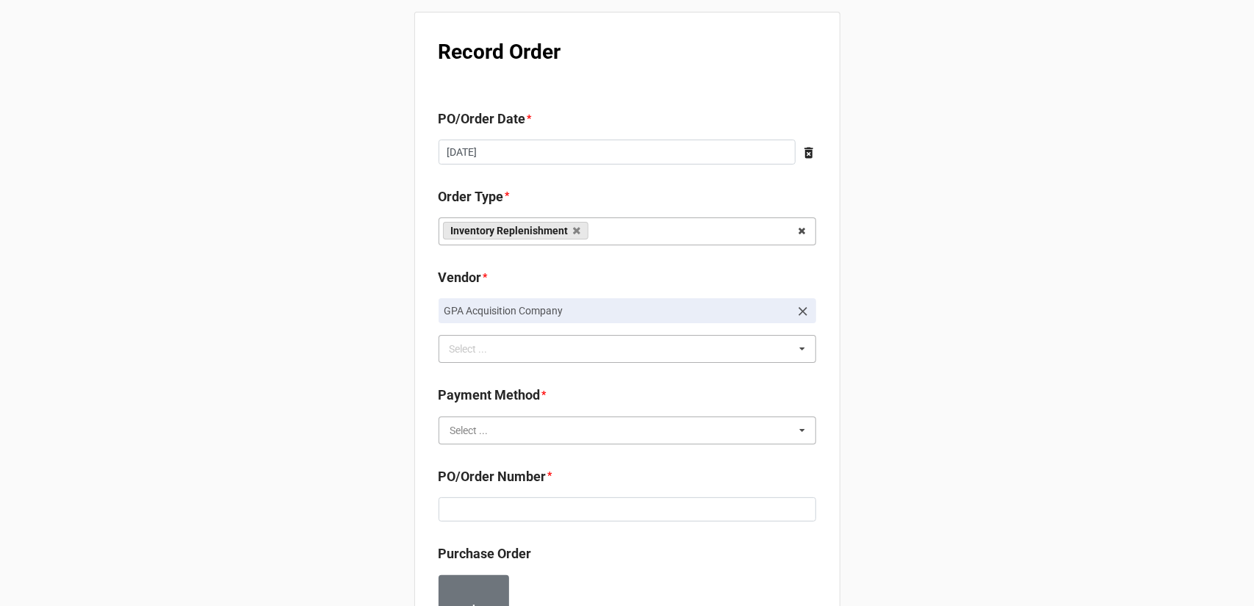
click at [602, 436] on input "text" at bounding box center [628, 430] width 376 height 26
click at [599, 456] on div "Terms/Invoiced" at bounding box center [627, 457] width 376 height 27
click at [889, 425] on div "Record Order PO/Order Date * [DATE] ‹ [DATE] › Su Mo Tu We Th Fr Sa 27 28 29 30…" at bounding box center [627, 582] width 1254 height 1165
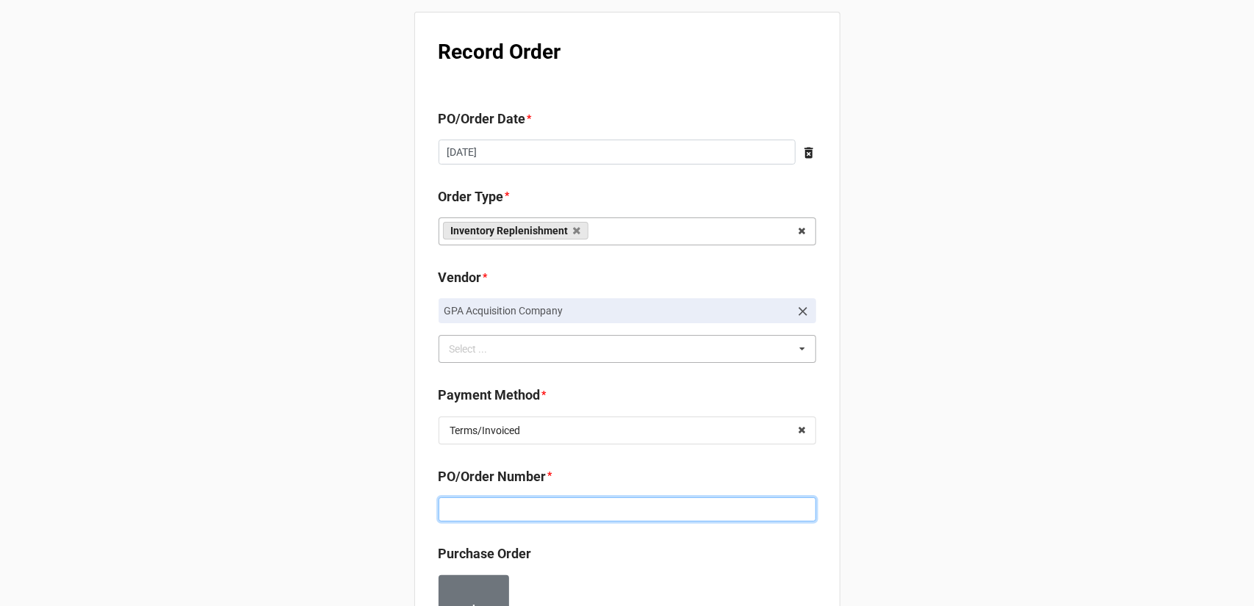
click at [669, 515] on input at bounding box center [628, 509] width 378 height 25
paste input "160182"
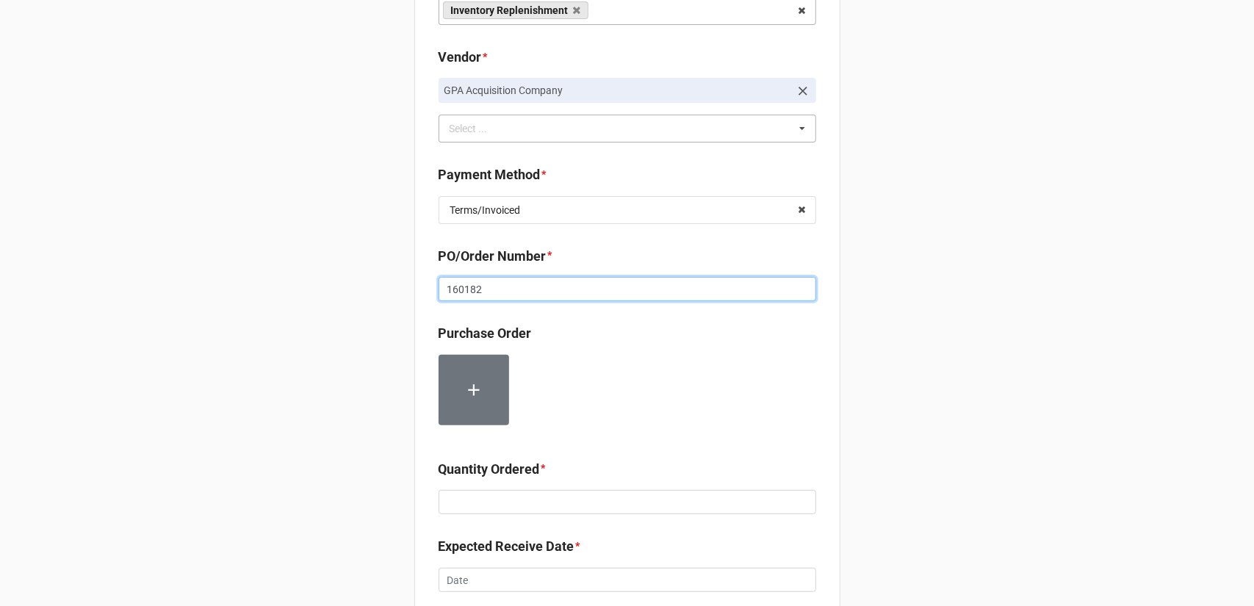
type input "160182"
click at [528, 507] on input at bounding box center [628, 502] width 378 height 25
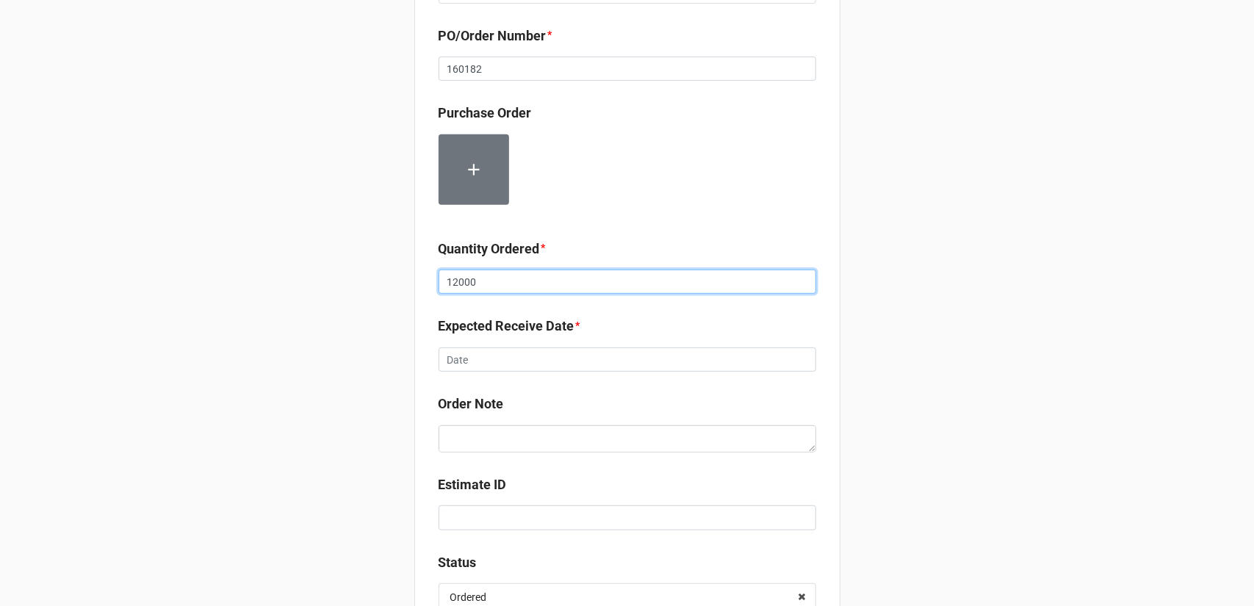
type input "12000"
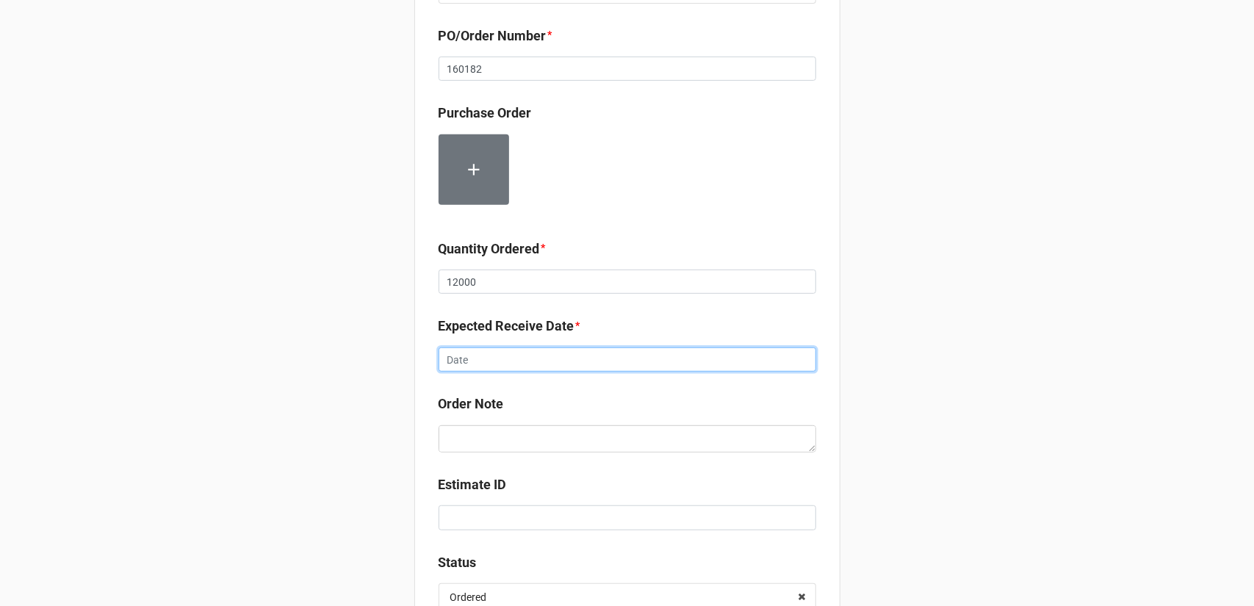
click at [585, 359] on input "text" at bounding box center [628, 360] width 378 height 25
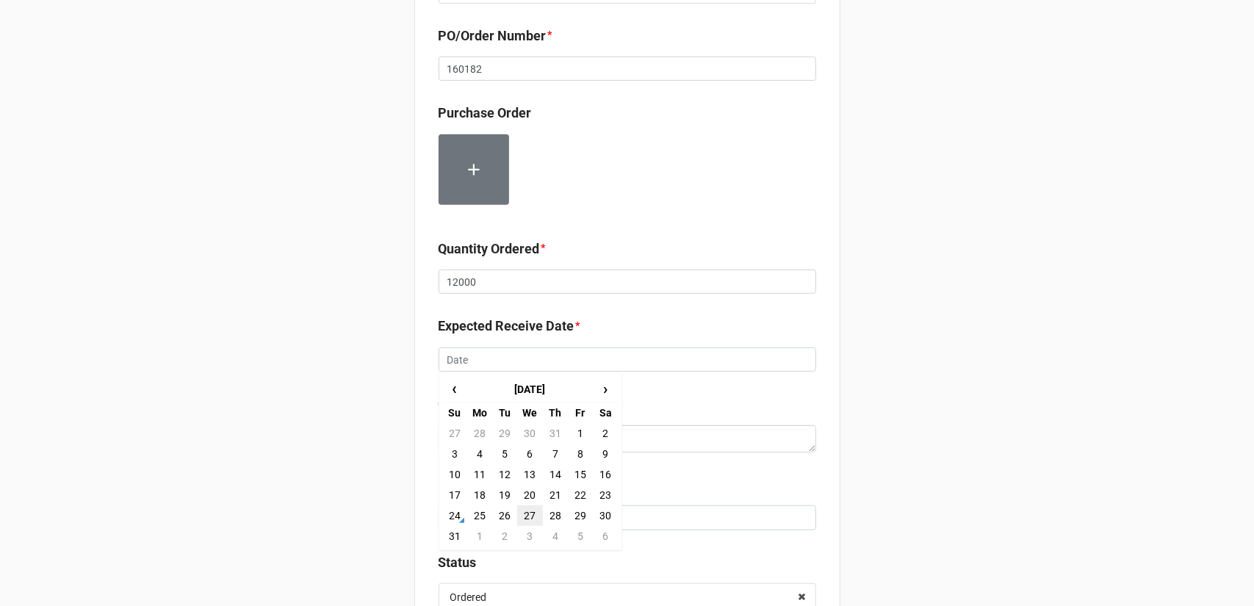
click at [521, 513] on td "27" at bounding box center [529, 516] width 25 height 21
type input "[DATE]"
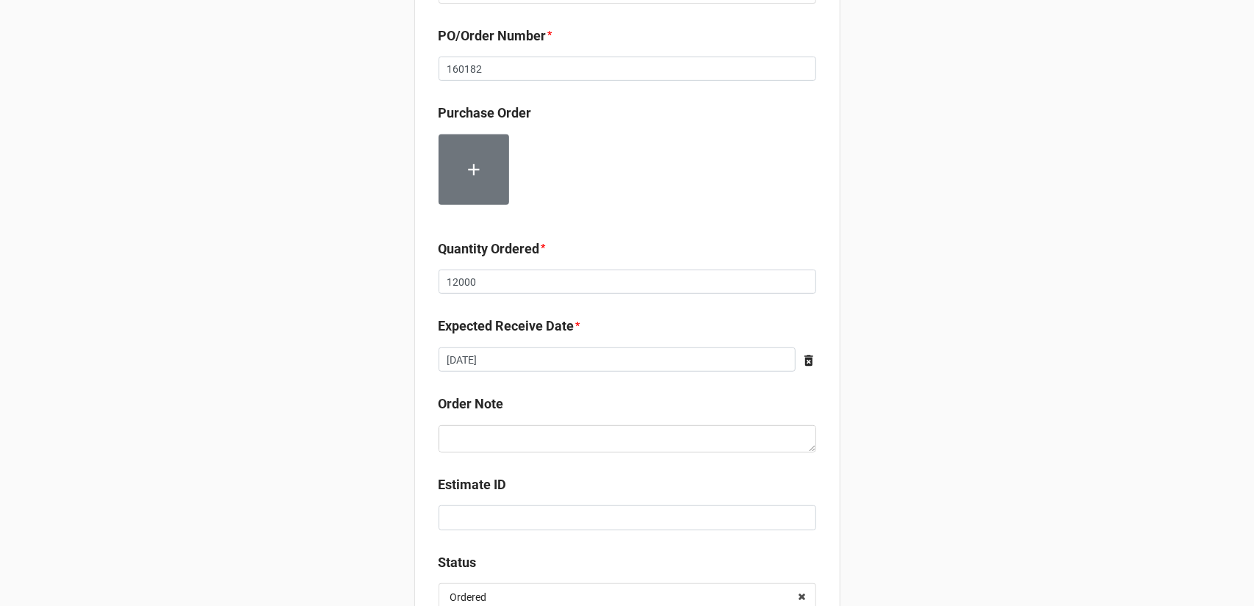
click at [899, 383] on div "Record Order PO/Order Date * [DATE] ‹ [DATE] › Su Mo Tu We Th Fr Sa 27 28 29 30…" at bounding box center [627, 141] width 1254 height 1165
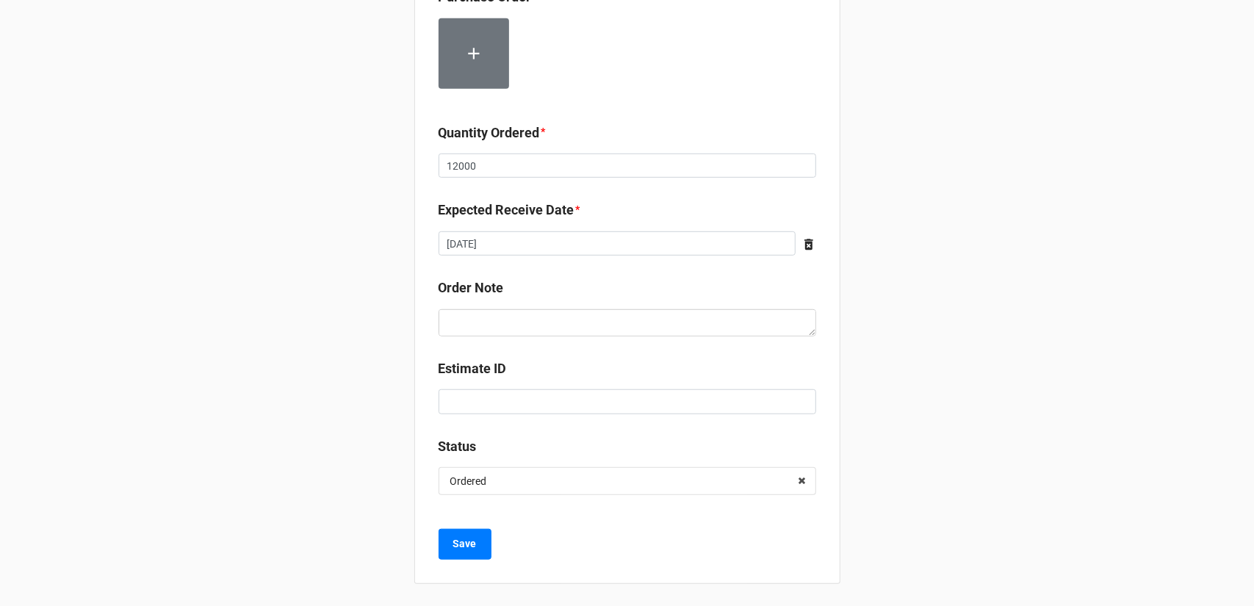
scroll to position [557, 0]
click at [440, 545] on button "Save" at bounding box center [465, 544] width 53 height 31
